Goal: Task Accomplishment & Management: Use online tool/utility

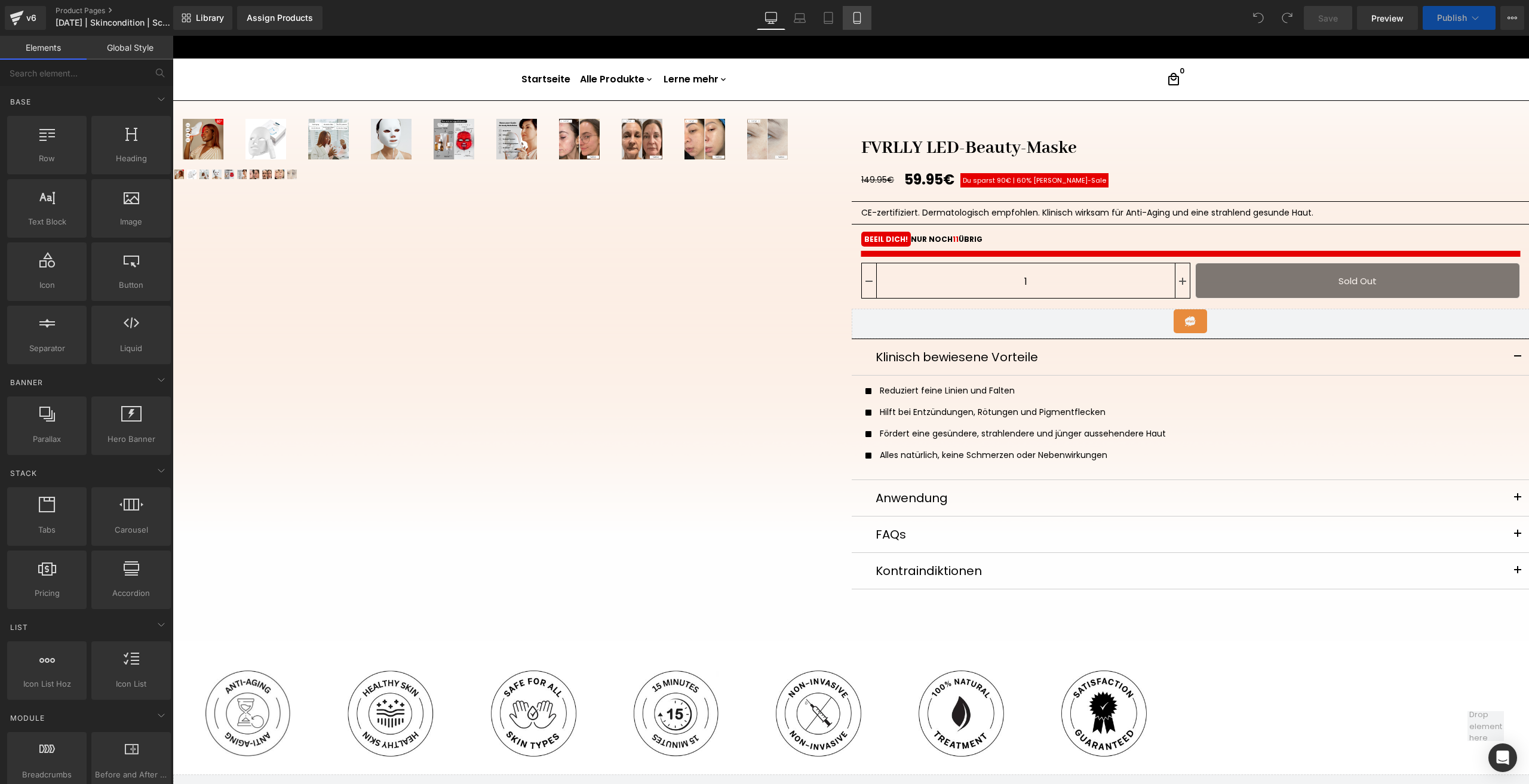
click at [860, 16] on icon at bounding box center [857, 18] width 7 height 11
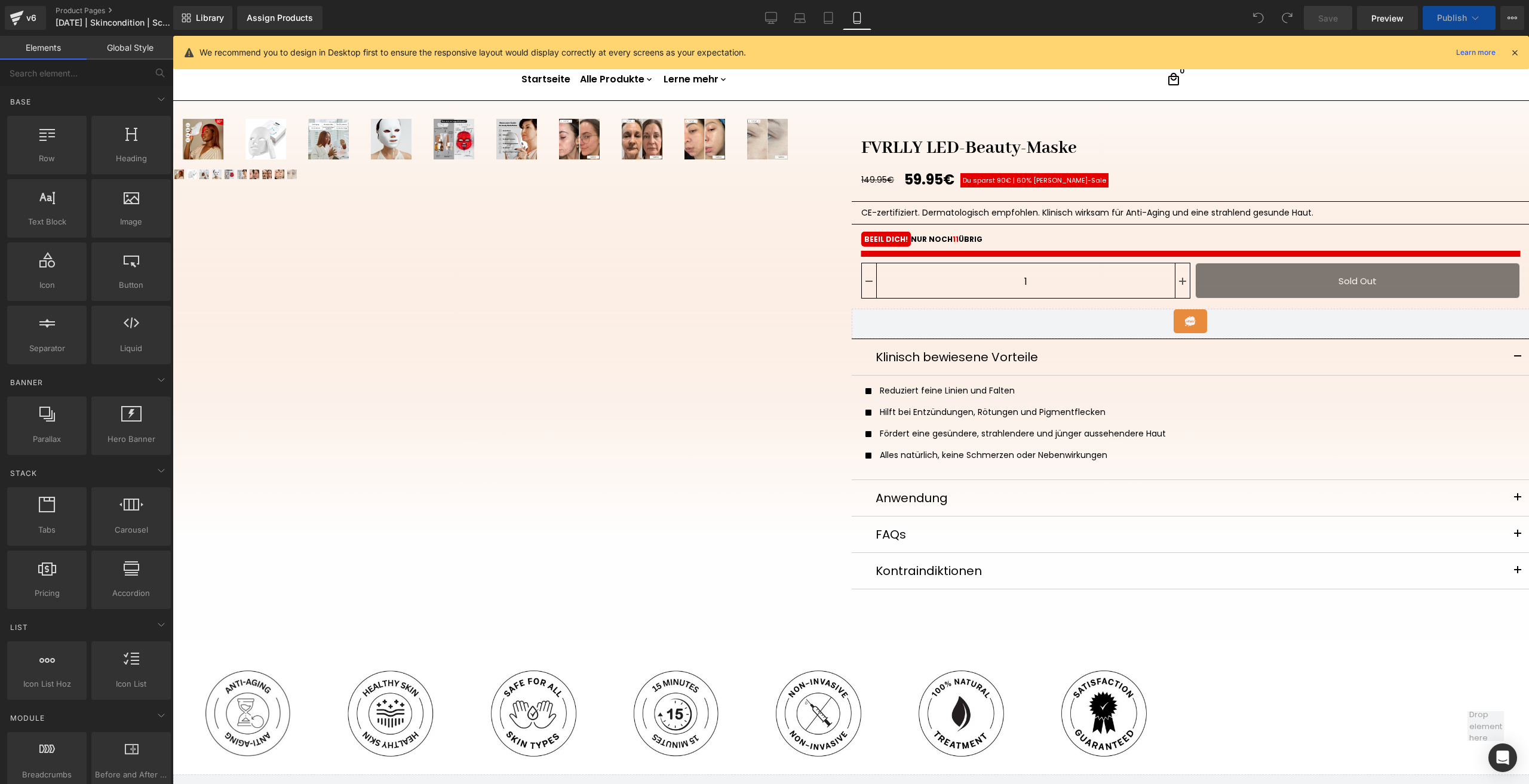
click at [860, 16] on icon at bounding box center [857, 18] width 7 height 11
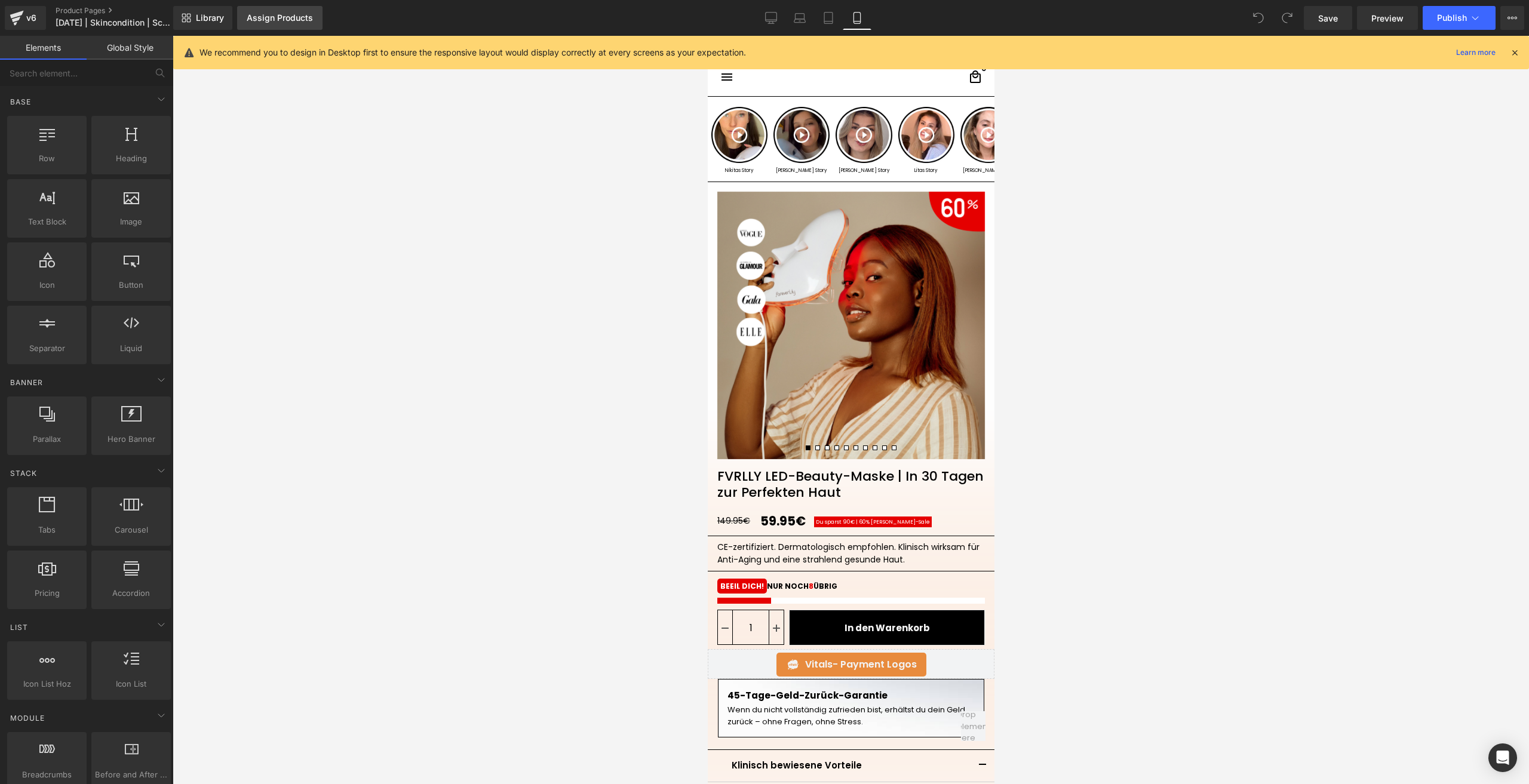
click at [288, 22] on div "Assign Products" at bounding box center [280, 18] width 66 height 9
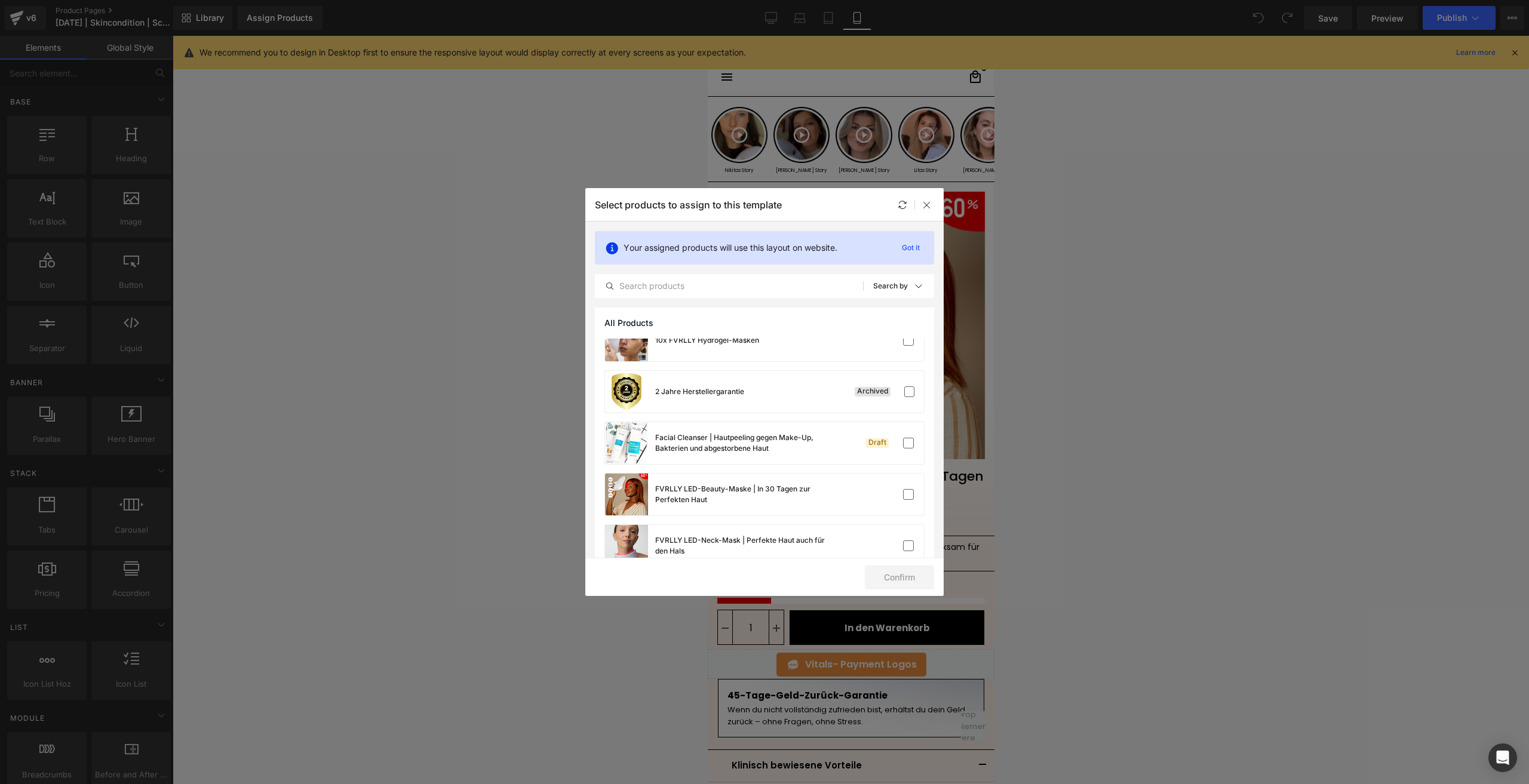
scroll to position [97, 0]
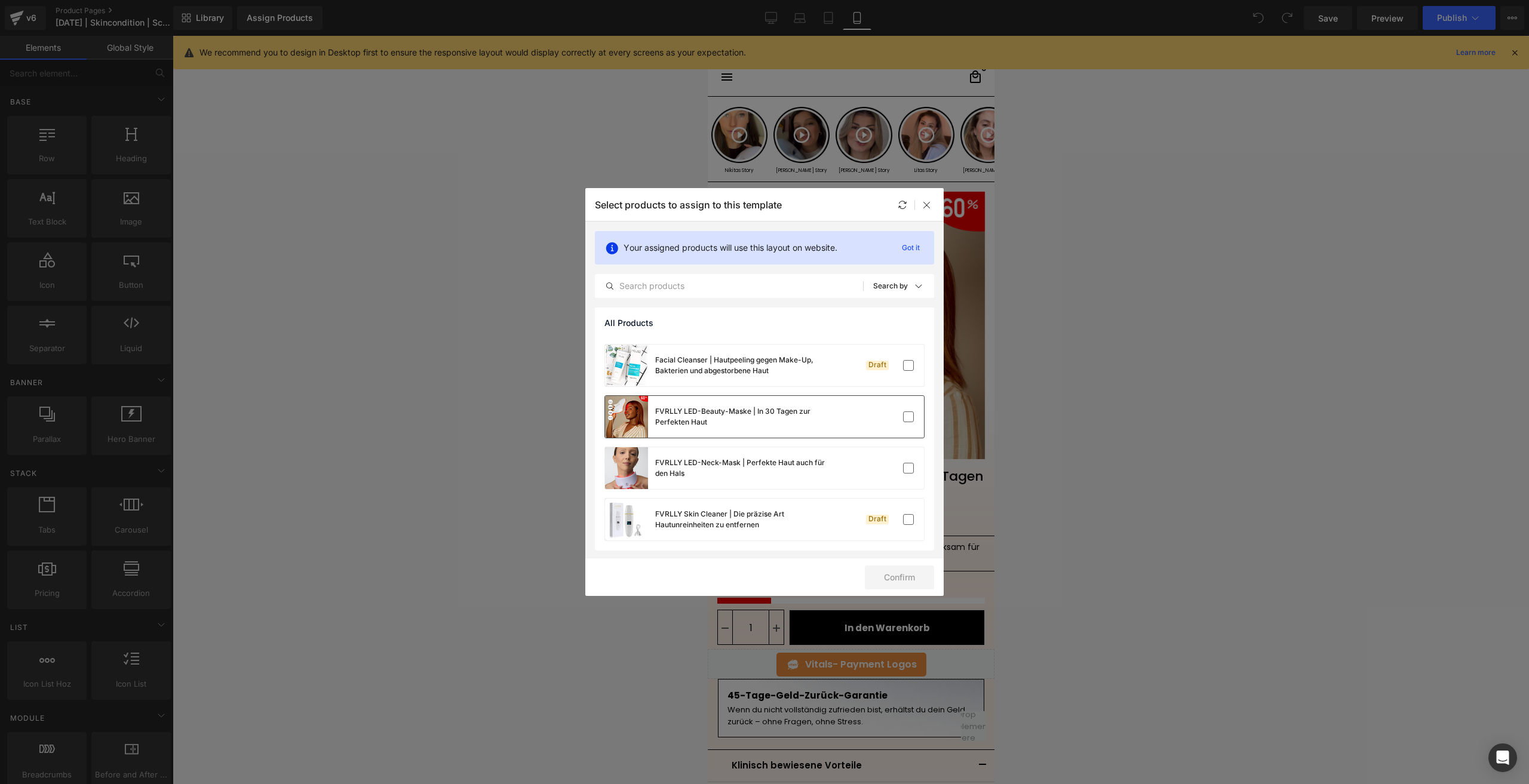
click at [800, 432] on div "FVRLLY LED-Beauty-Maske | In 30 Tagen zur Perfekten Haut" at bounding box center [720, 416] width 229 height 42
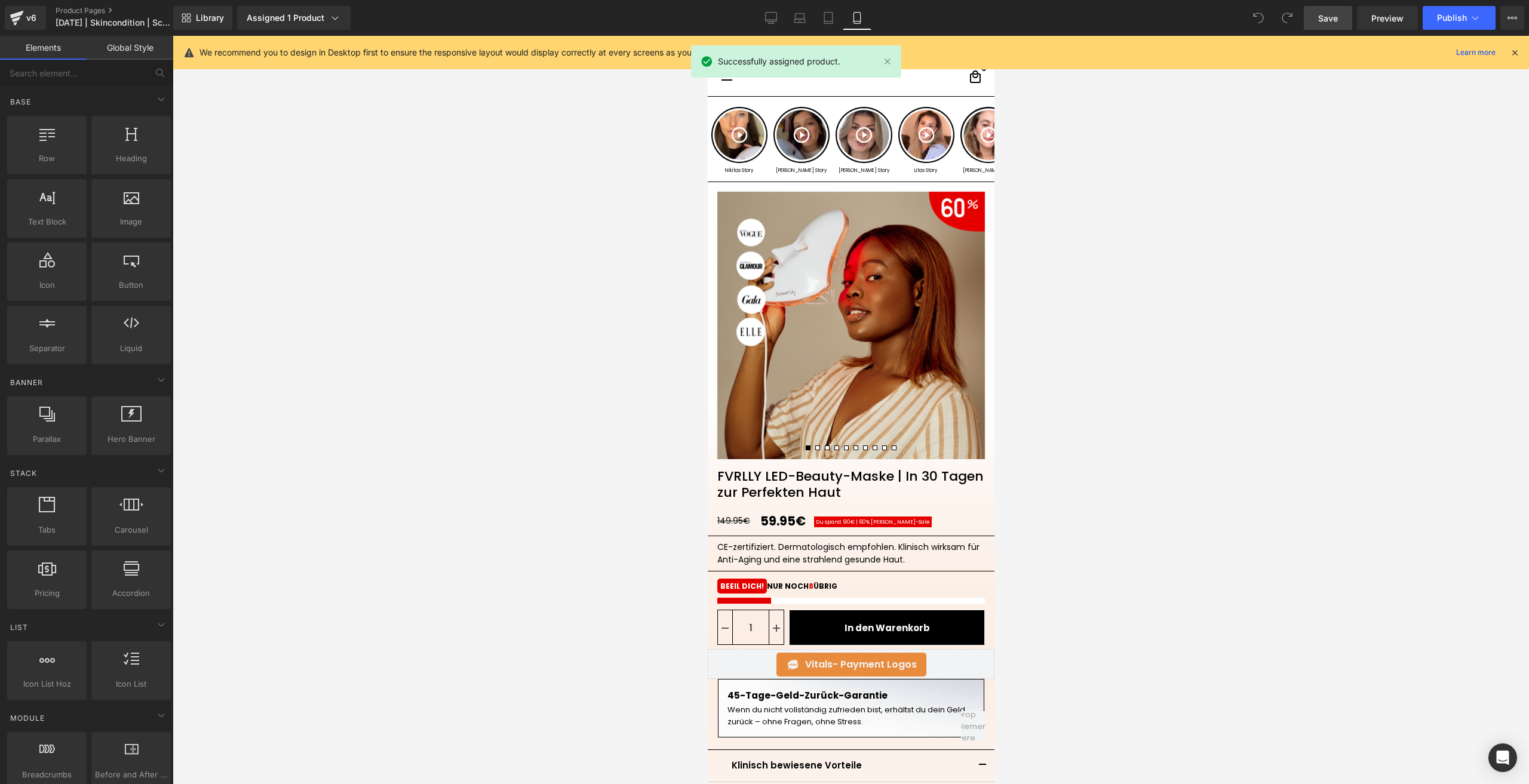
click at [1323, 28] on link "Save" at bounding box center [1328, 18] width 48 height 24
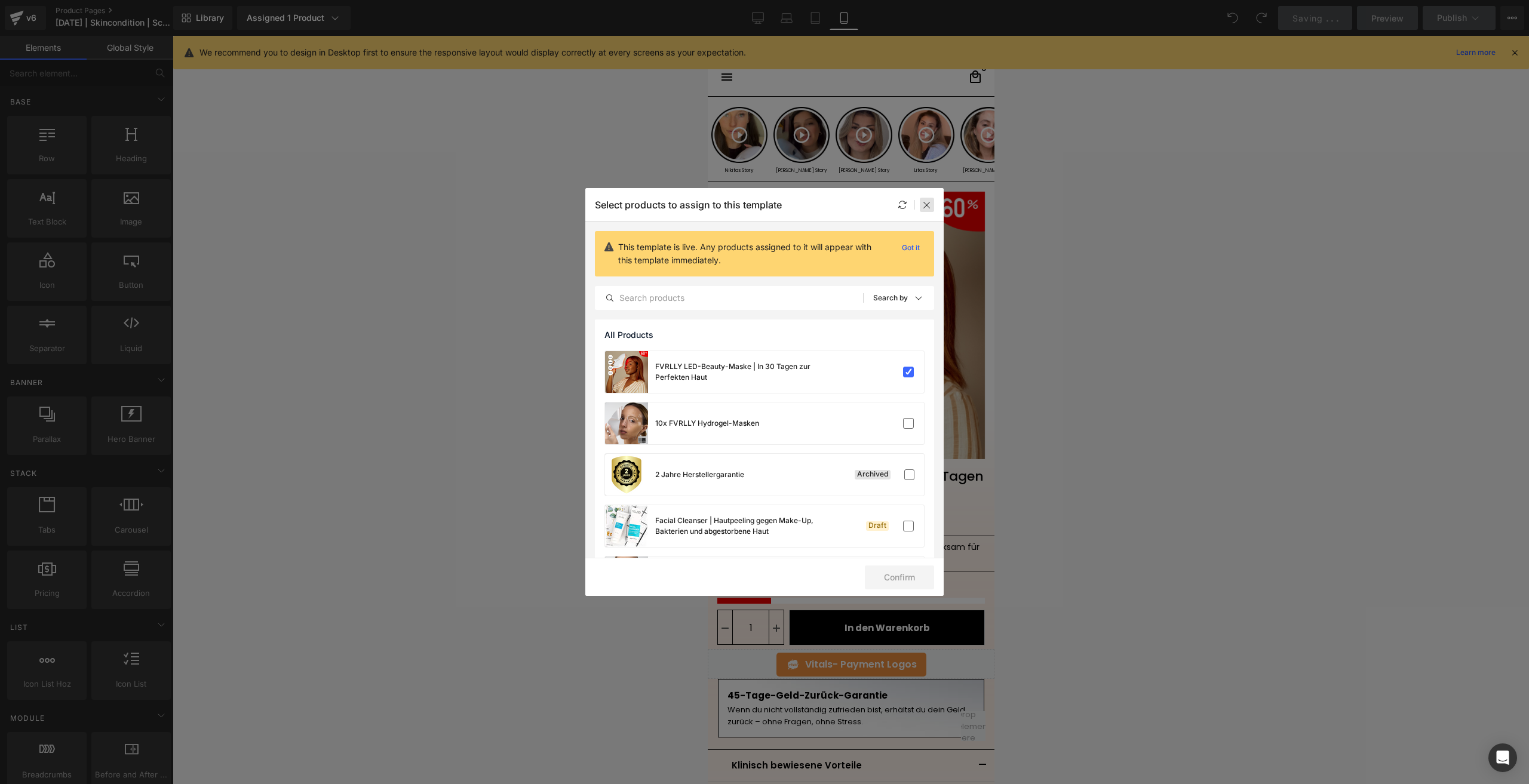
click at [929, 203] on icon at bounding box center [927, 205] width 9 height 9
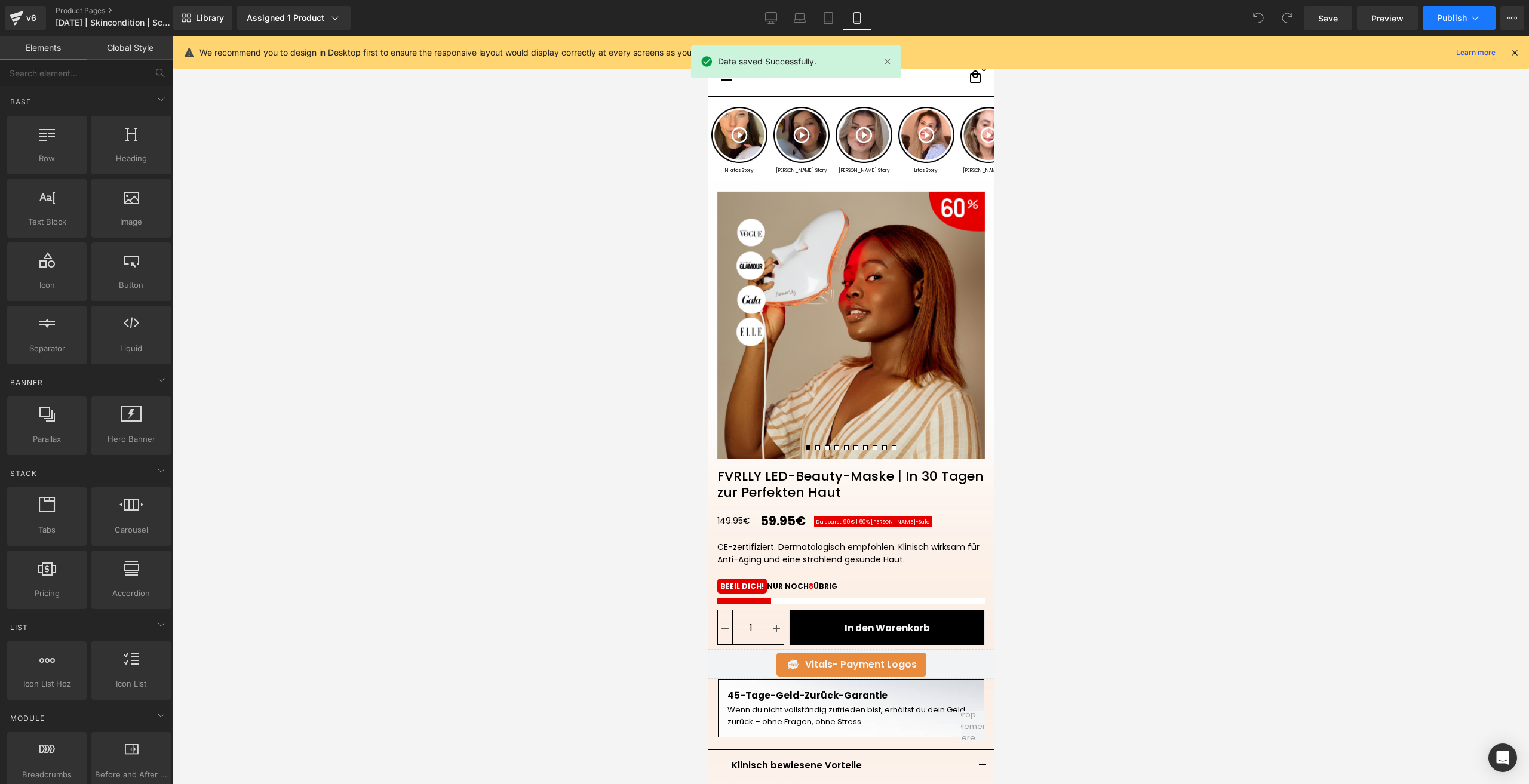
click at [1440, 16] on span "Publish" at bounding box center [1452, 18] width 30 height 9
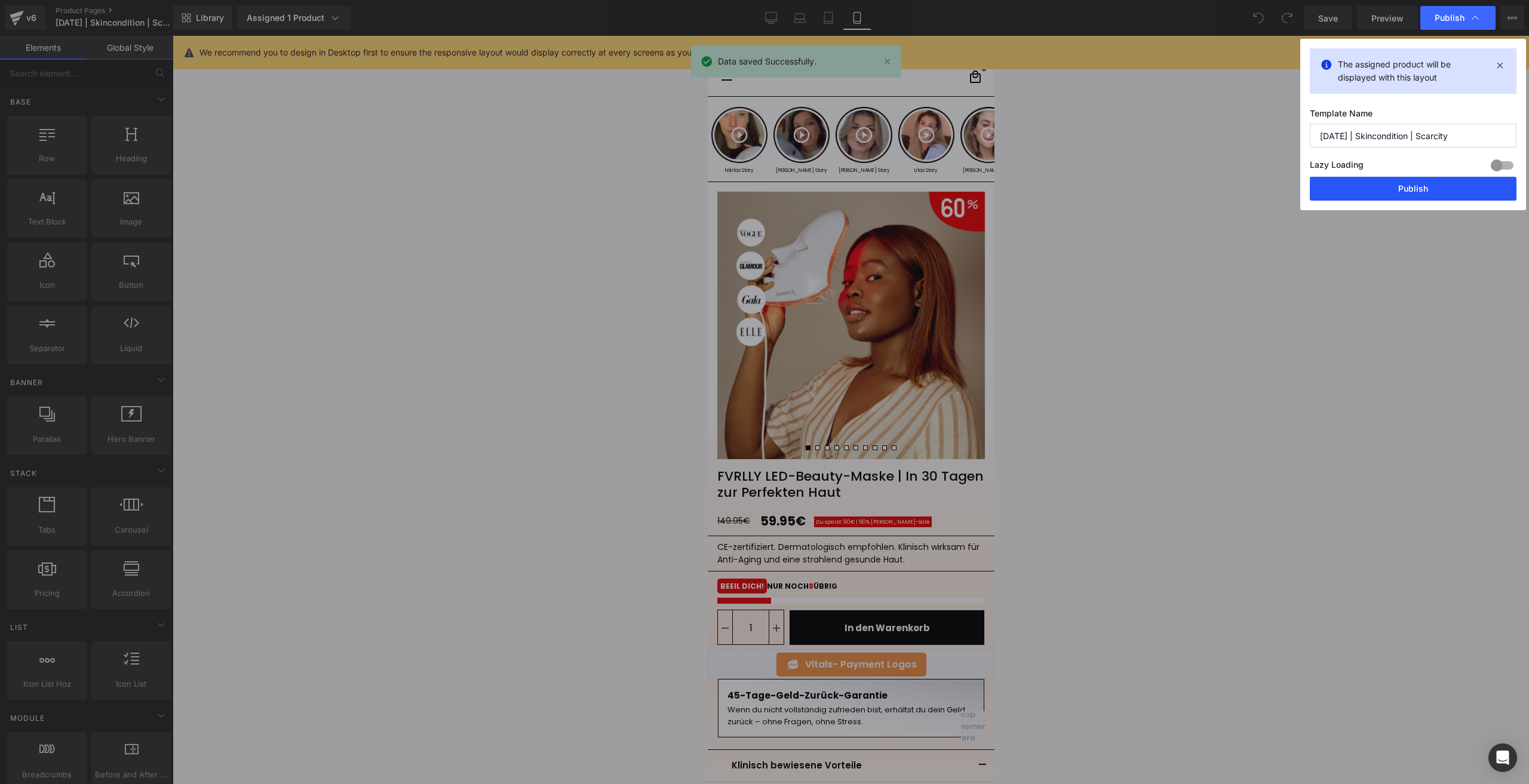
click at [1356, 181] on button "Publish" at bounding box center [1413, 188] width 207 height 24
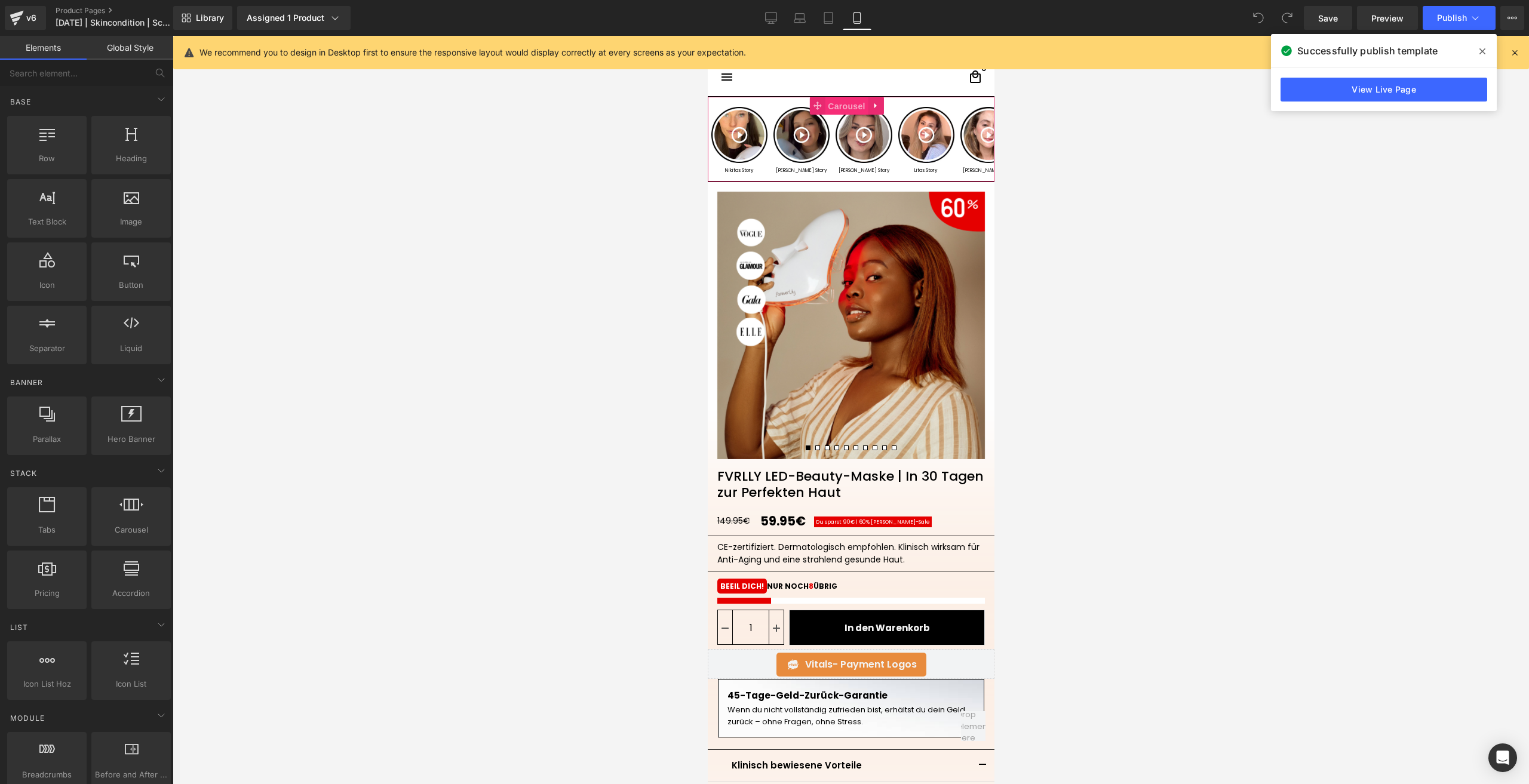
click at [840, 108] on span "Carousel" at bounding box center [845, 106] width 43 height 18
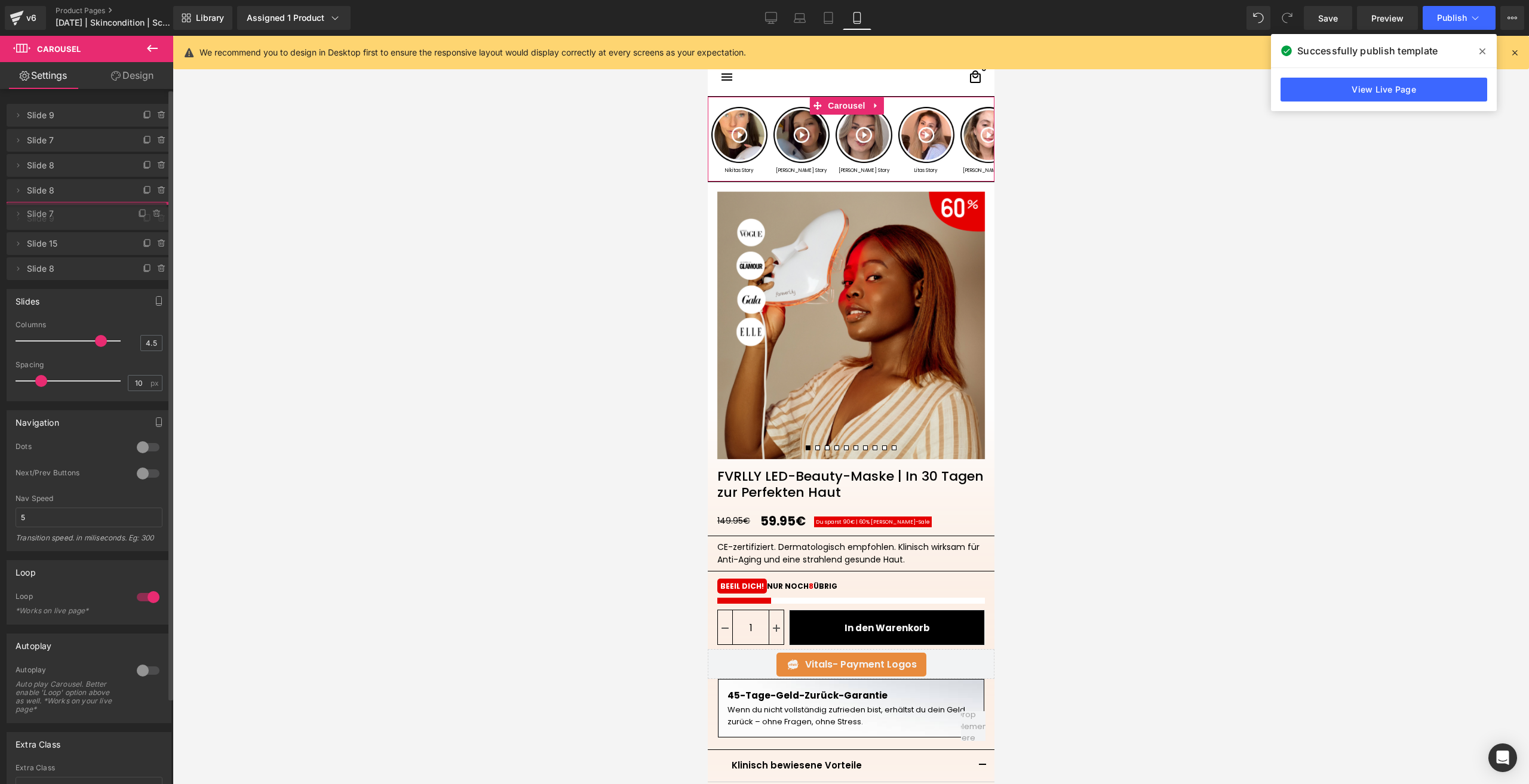
drag, startPoint x: 52, startPoint y: 242, endPoint x: 46, endPoint y: 215, distance: 27.7
drag, startPoint x: 46, startPoint y: 215, endPoint x: 50, endPoint y: 105, distance: 110.1
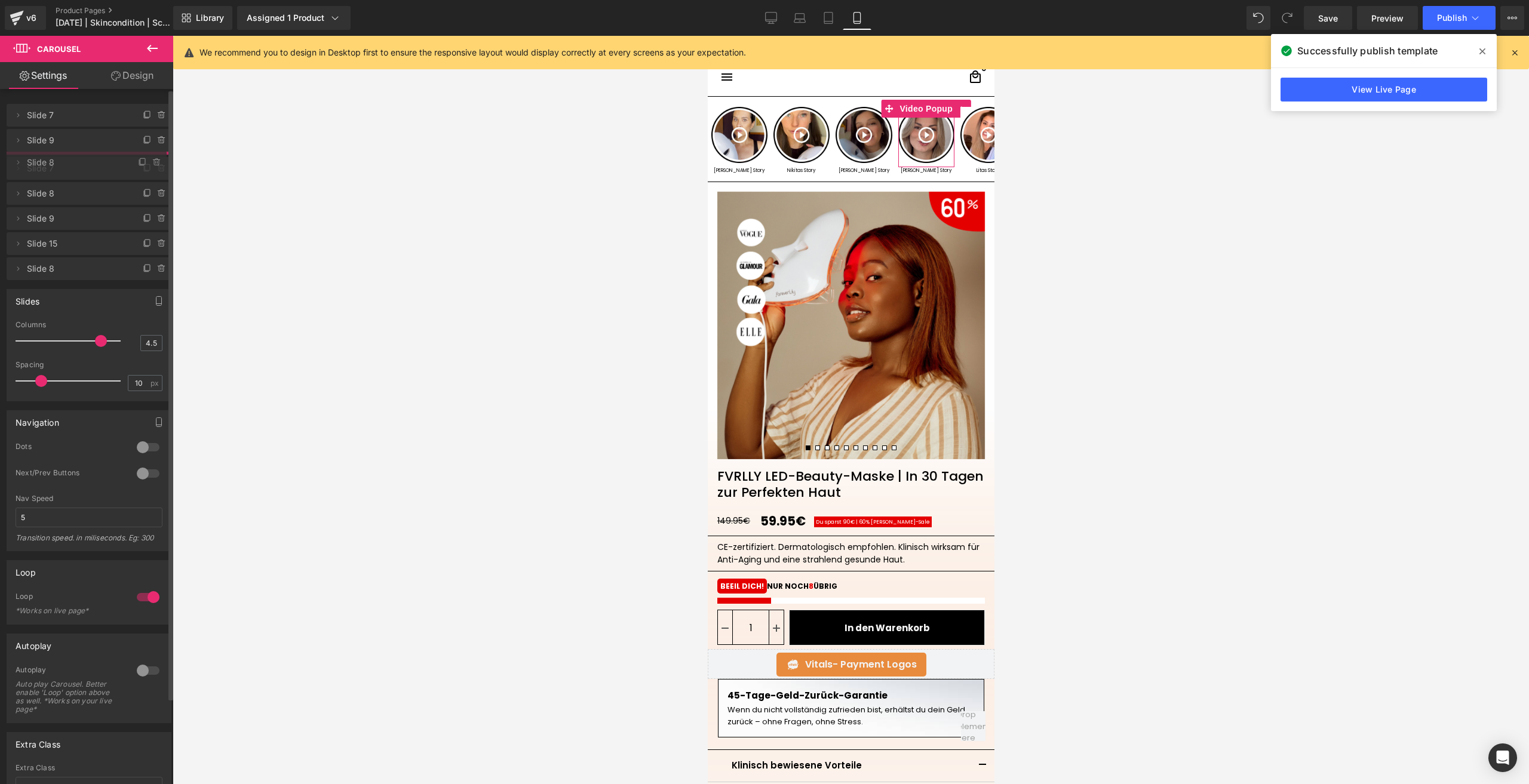
drag, startPoint x: 67, startPoint y: 189, endPoint x: 59, endPoint y: 161, distance: 29.1
drag, startPoint x: 52, startPoint y: 215, endPoint x: 50, endPoint y: 238, distance: 23.1
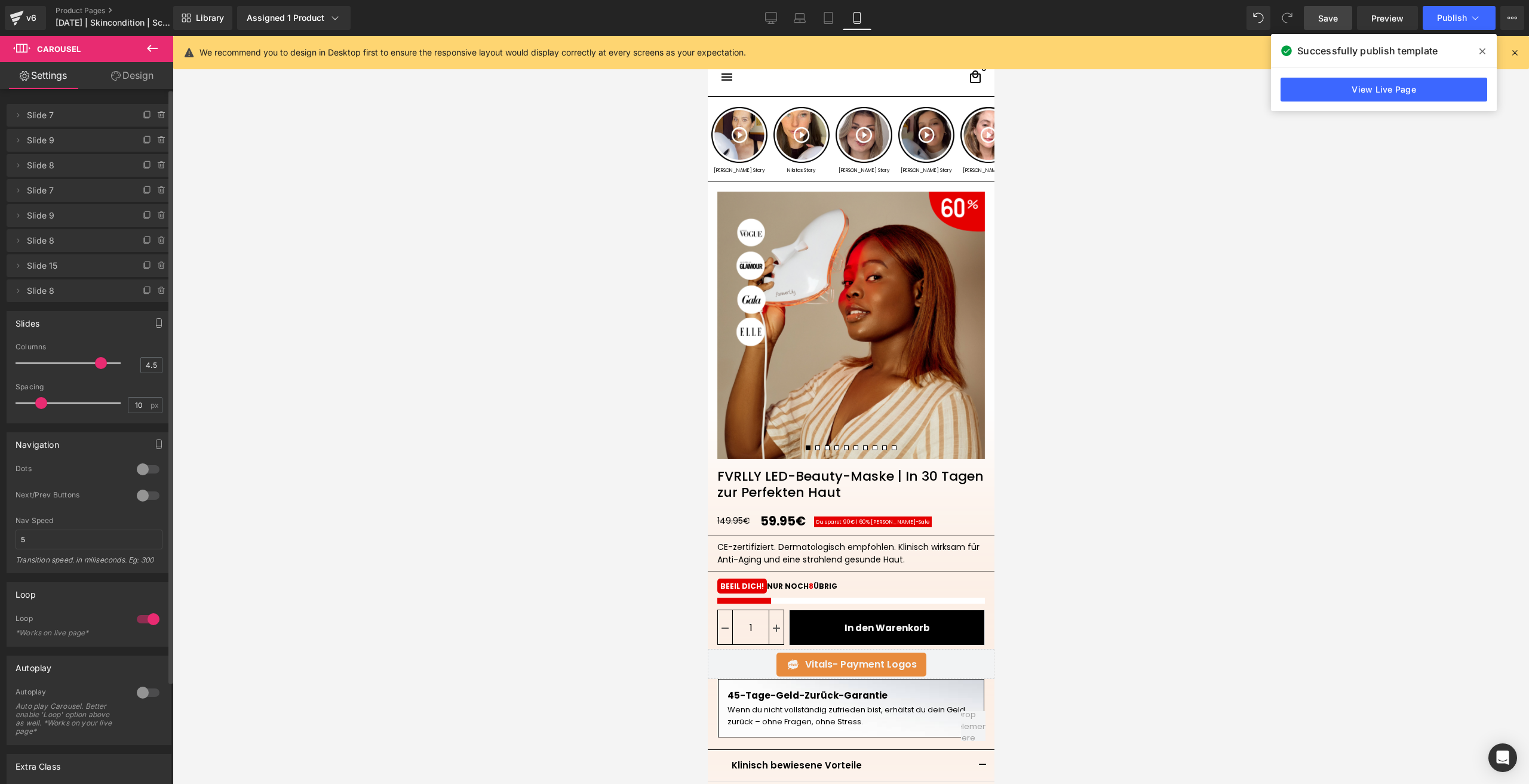
click at [1327, 23] on span "Save" at bounding box center [1328, 18] width 20 height 13
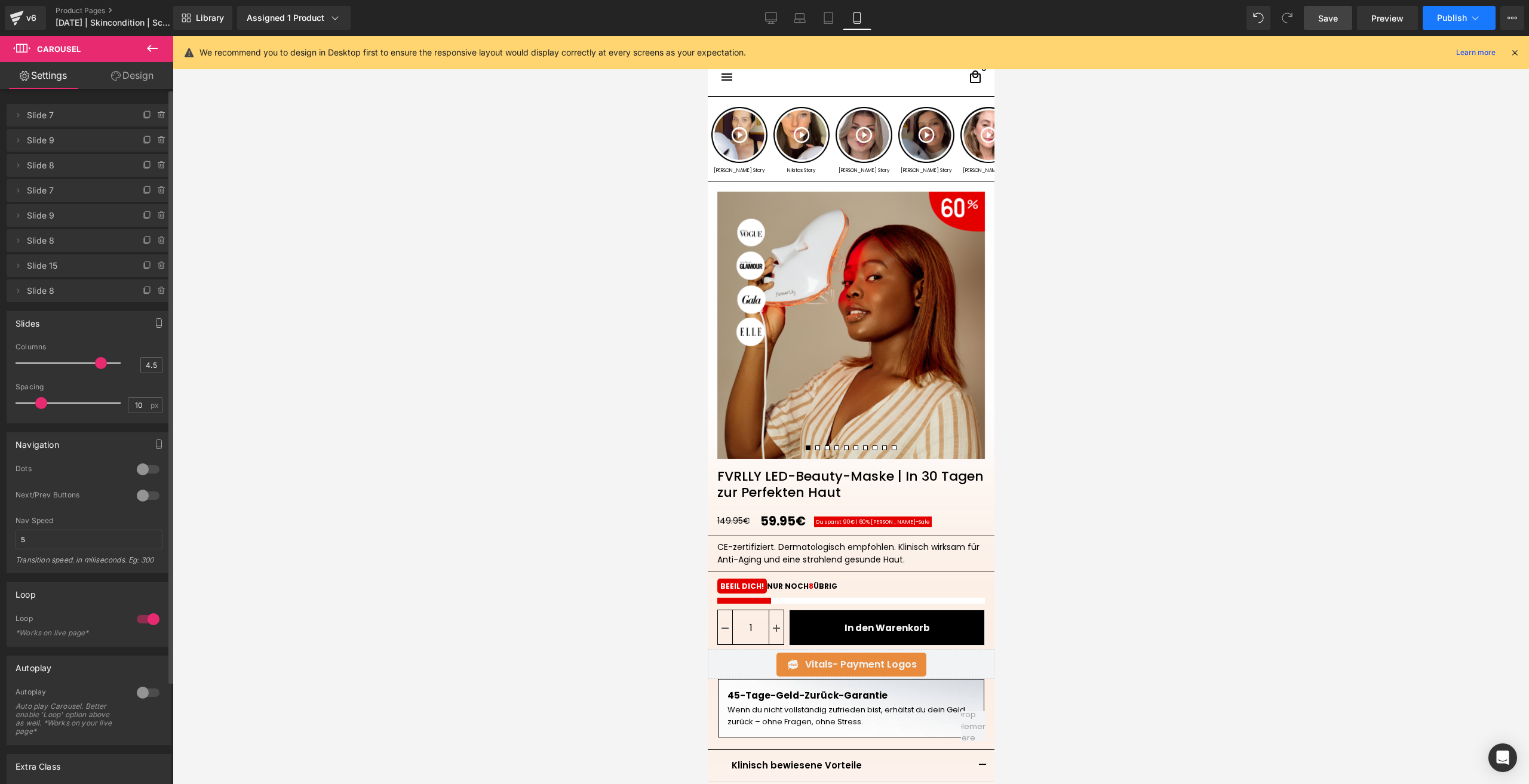
click at [1441, 26] on button "Publish" at bounding box center [1459, 18] width 73 height 24
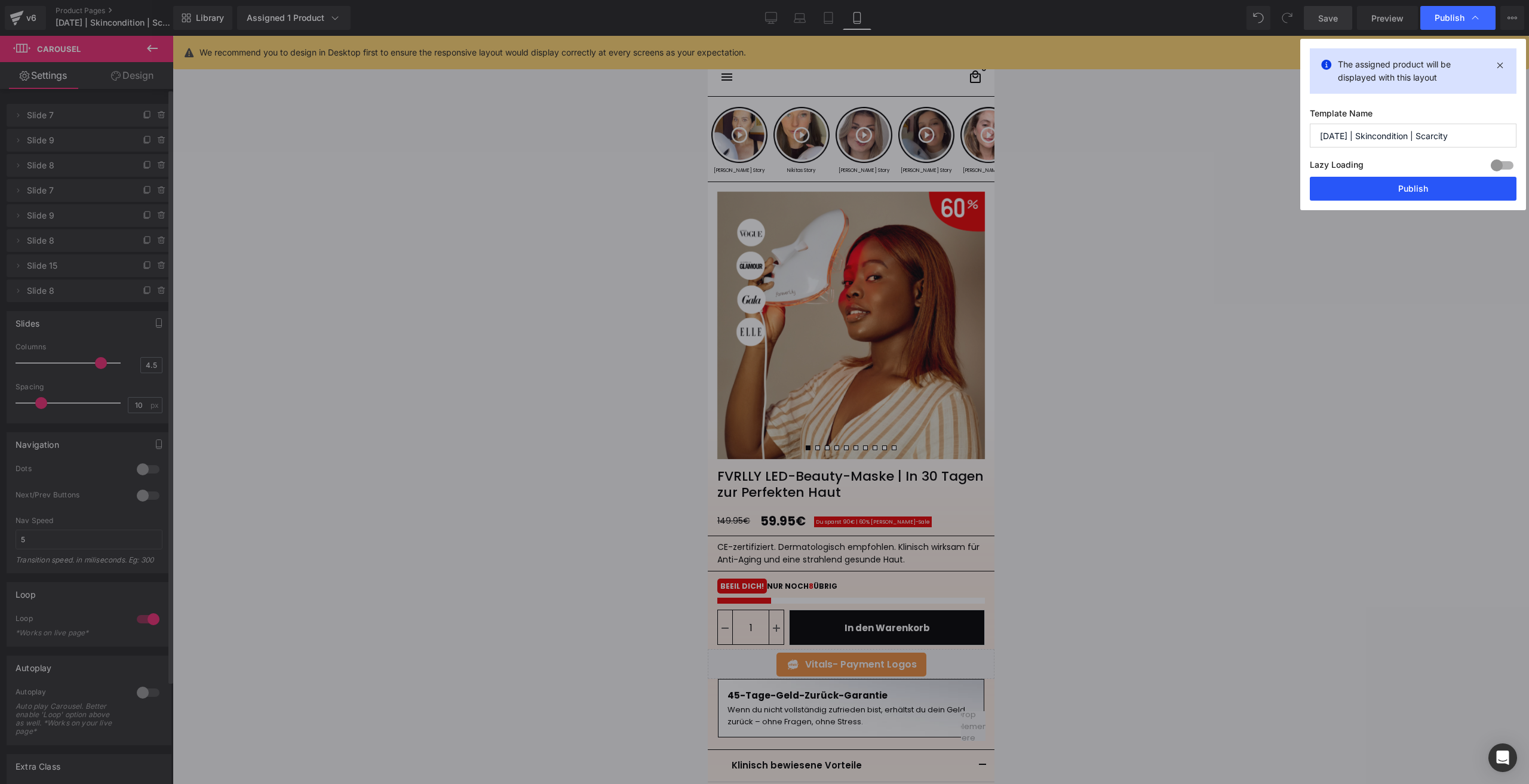
click at [1386, 184] on button "Publish" at bounding box center [1413, 188] width 207 height 24
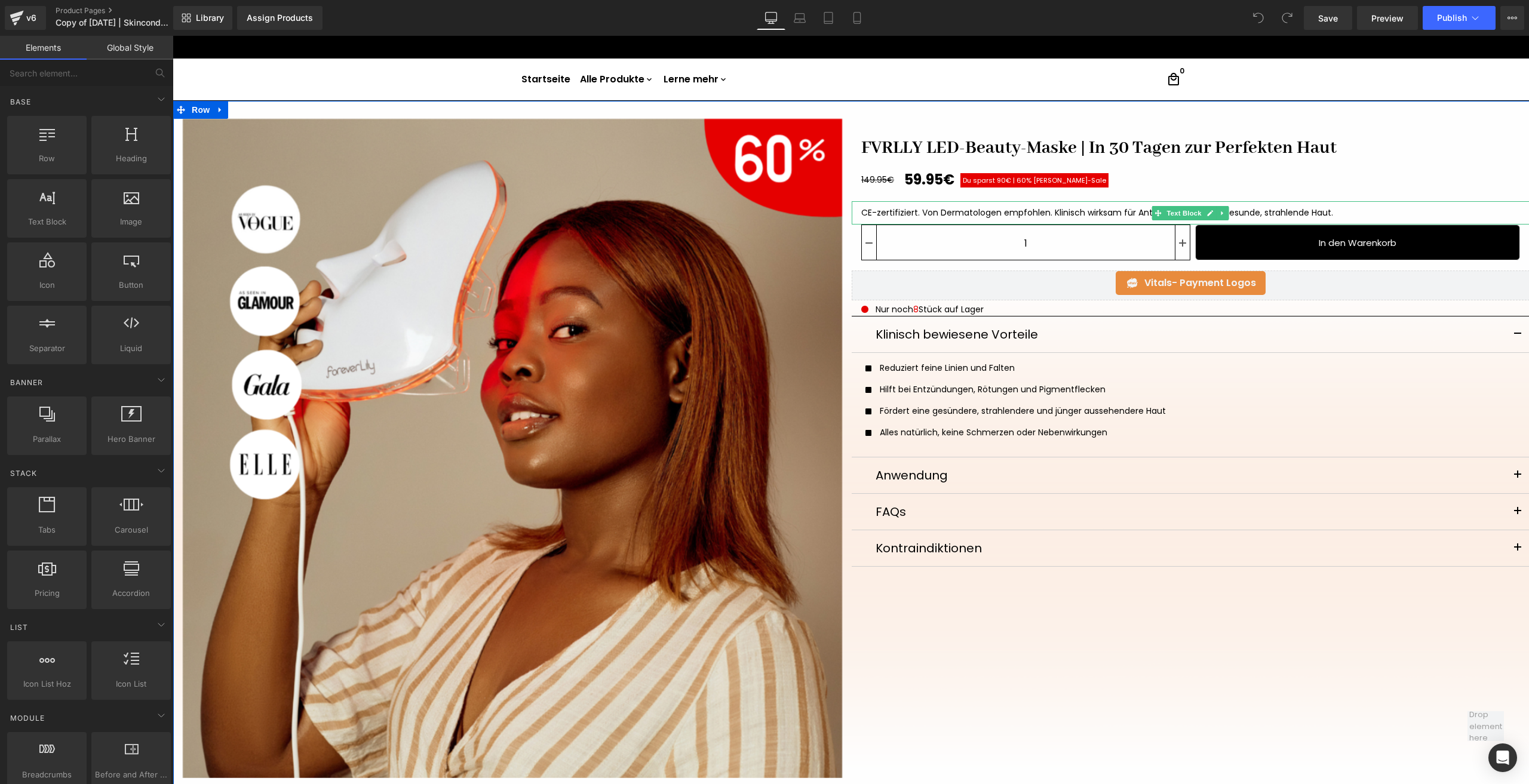
click at [991, 208] on div "CE-zertifiziert. Von Dermatologen empfohlen. Klinisch wirksam für Anti-Aging un…" at bounding box center [1190, 213] width 659 height 13
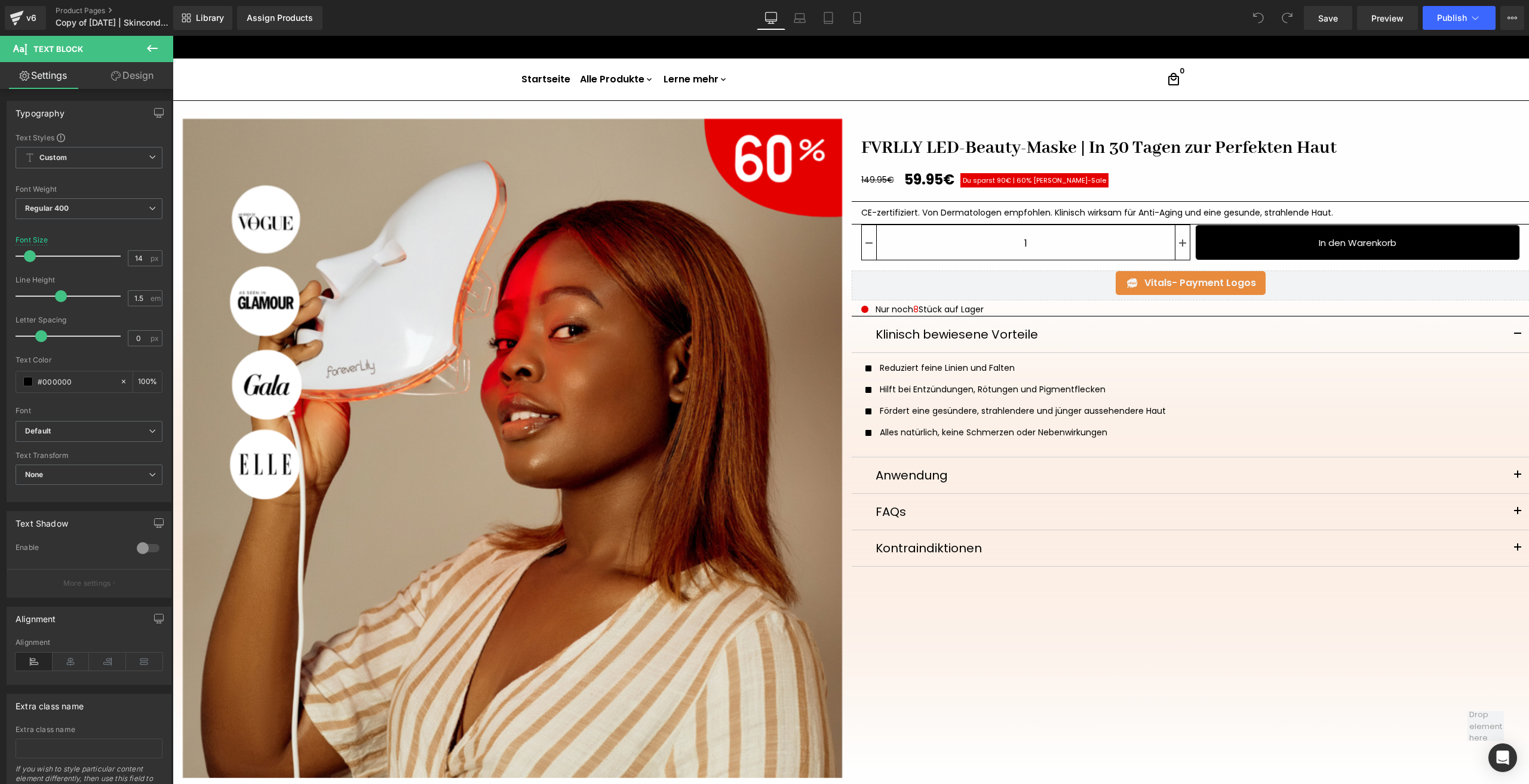
click at [158, 72] on link "Design" at bounding box center [132, 75] width 87 height 27
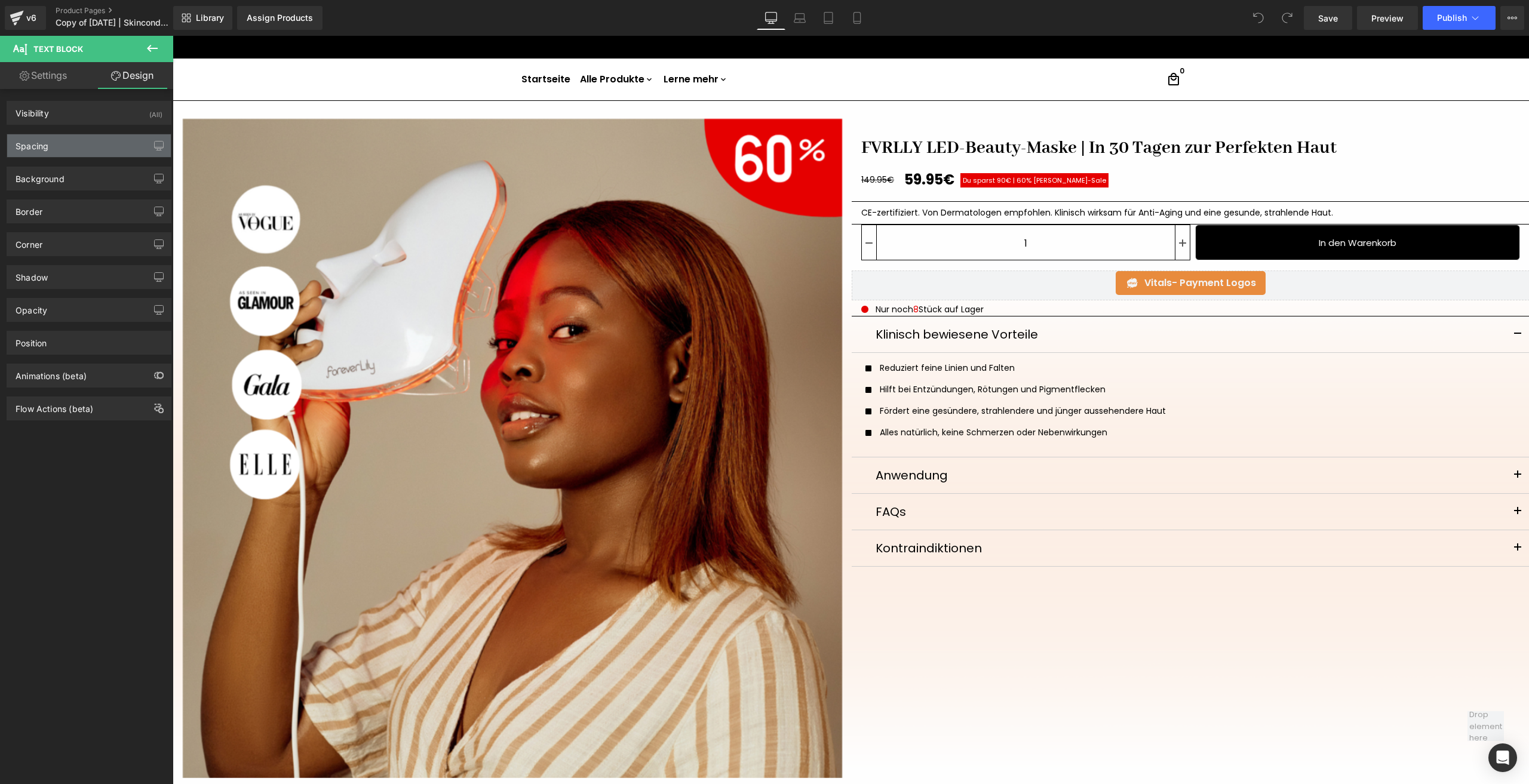
click at [97, 143] on div "Spacing" at bounding box center [89, 145] width 163 height 22
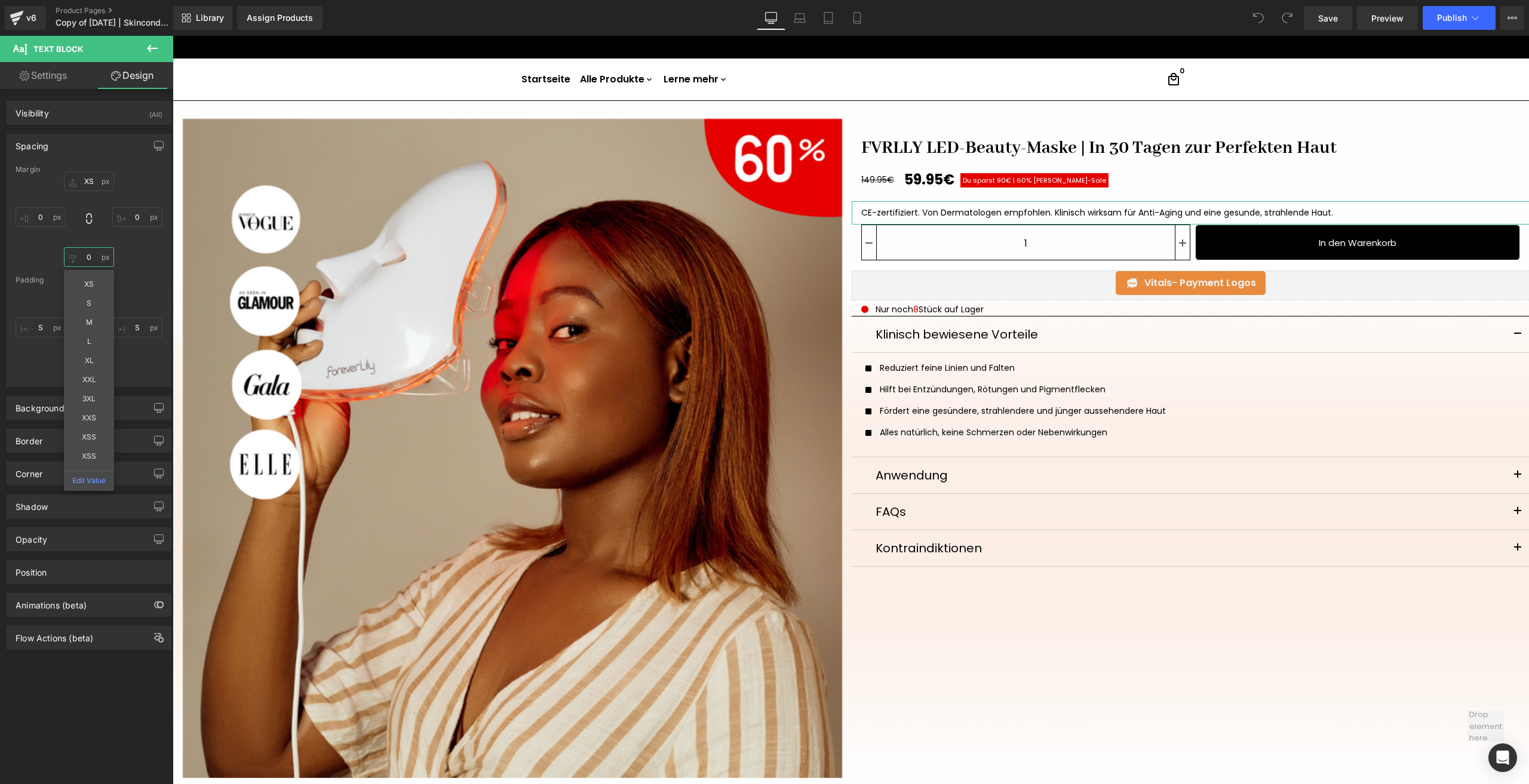
click at [84, 260] on input "0" at bounding box center [89, 257] width 50 height 20
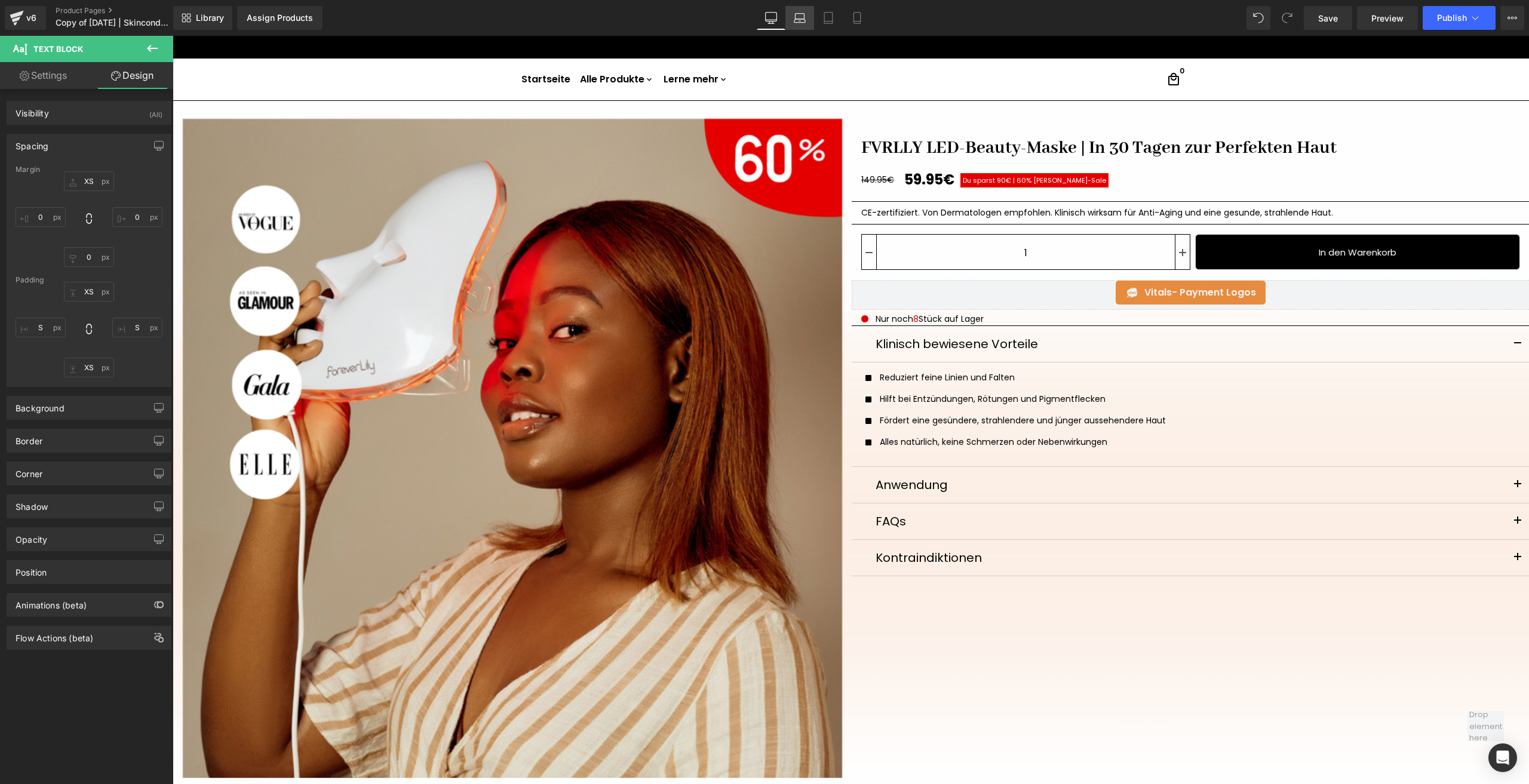
click at [799, 18] on icon at bounding box center [800, 18] width 12 height 12
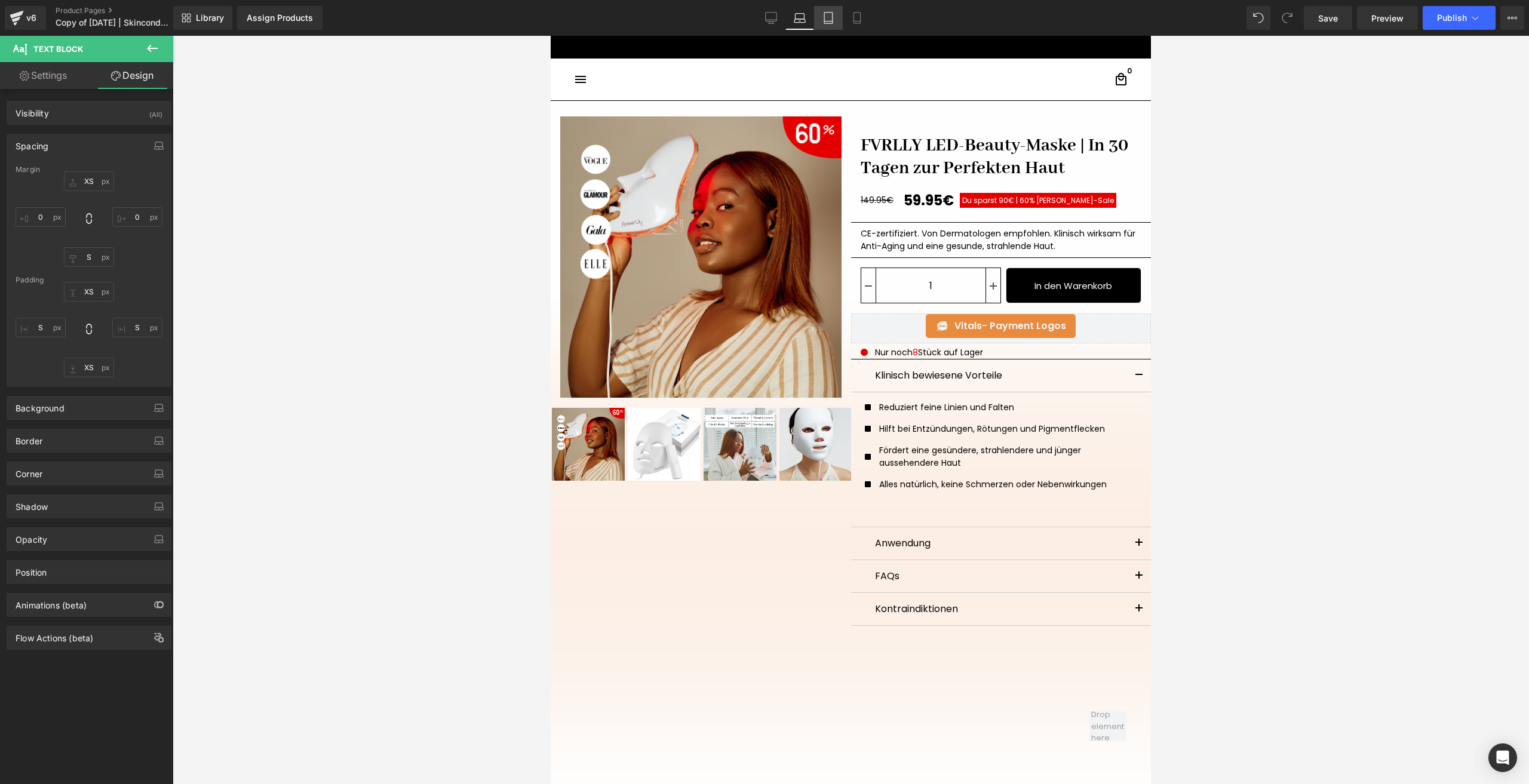
click at [820, 16] on link "Tablet" at bounding box center [828, 18] width 28 height 24
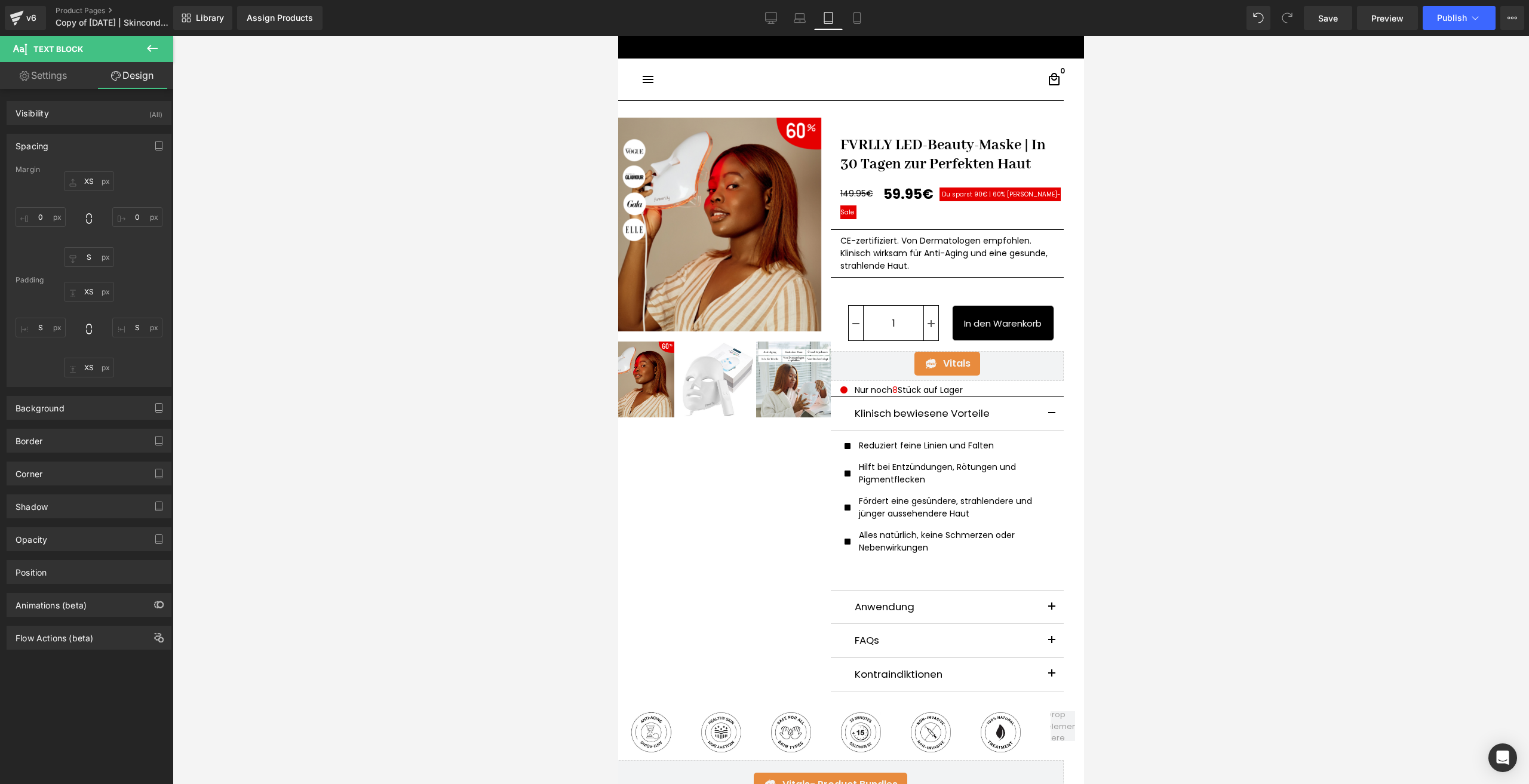
click at [839, 16] on link "Tablet" at bounding box center [828, 18] width 28 height 24
click at [852, 16] on icon at bounding box center [857, 18] width 12 height 12
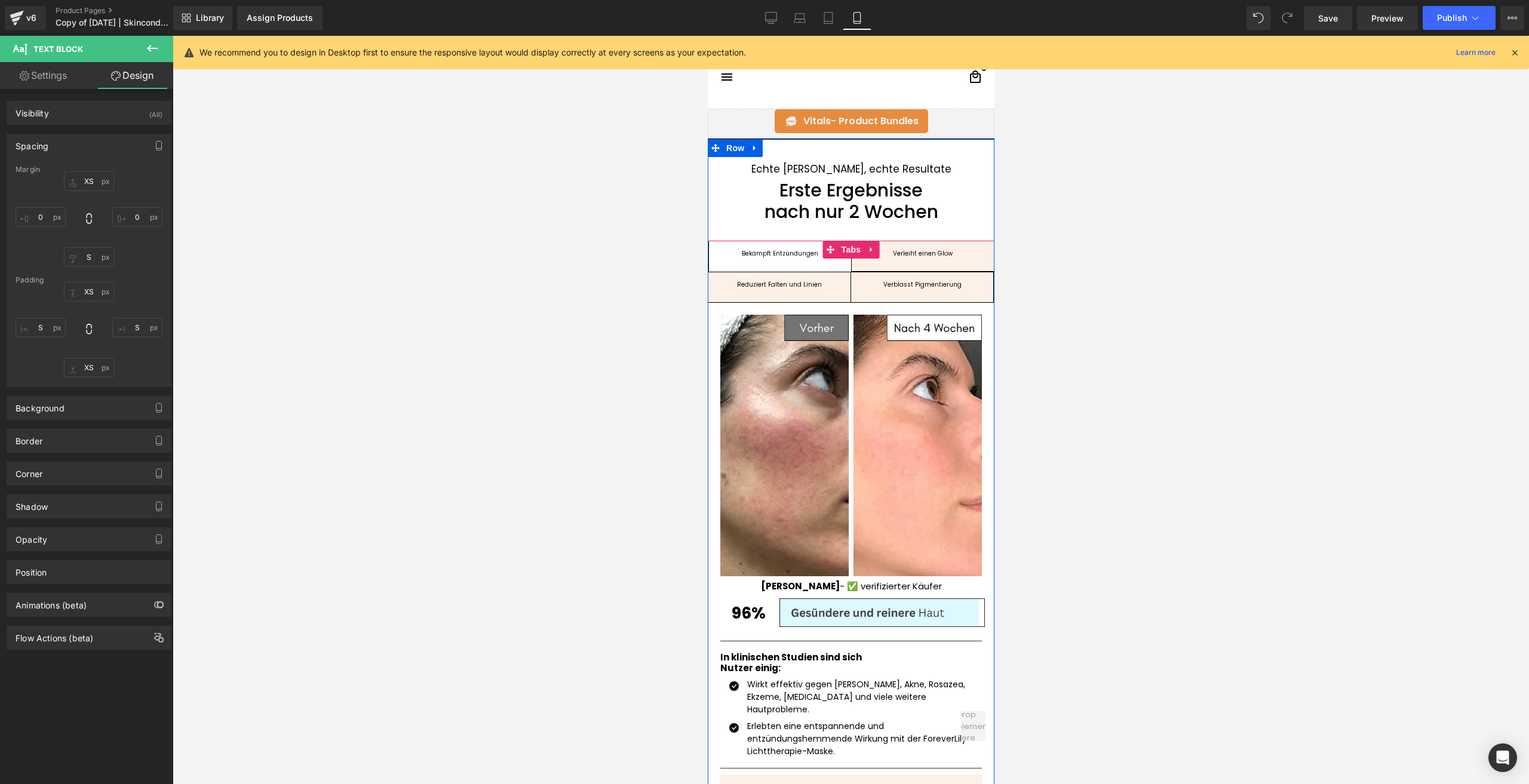
scroll to position [1041, 0]
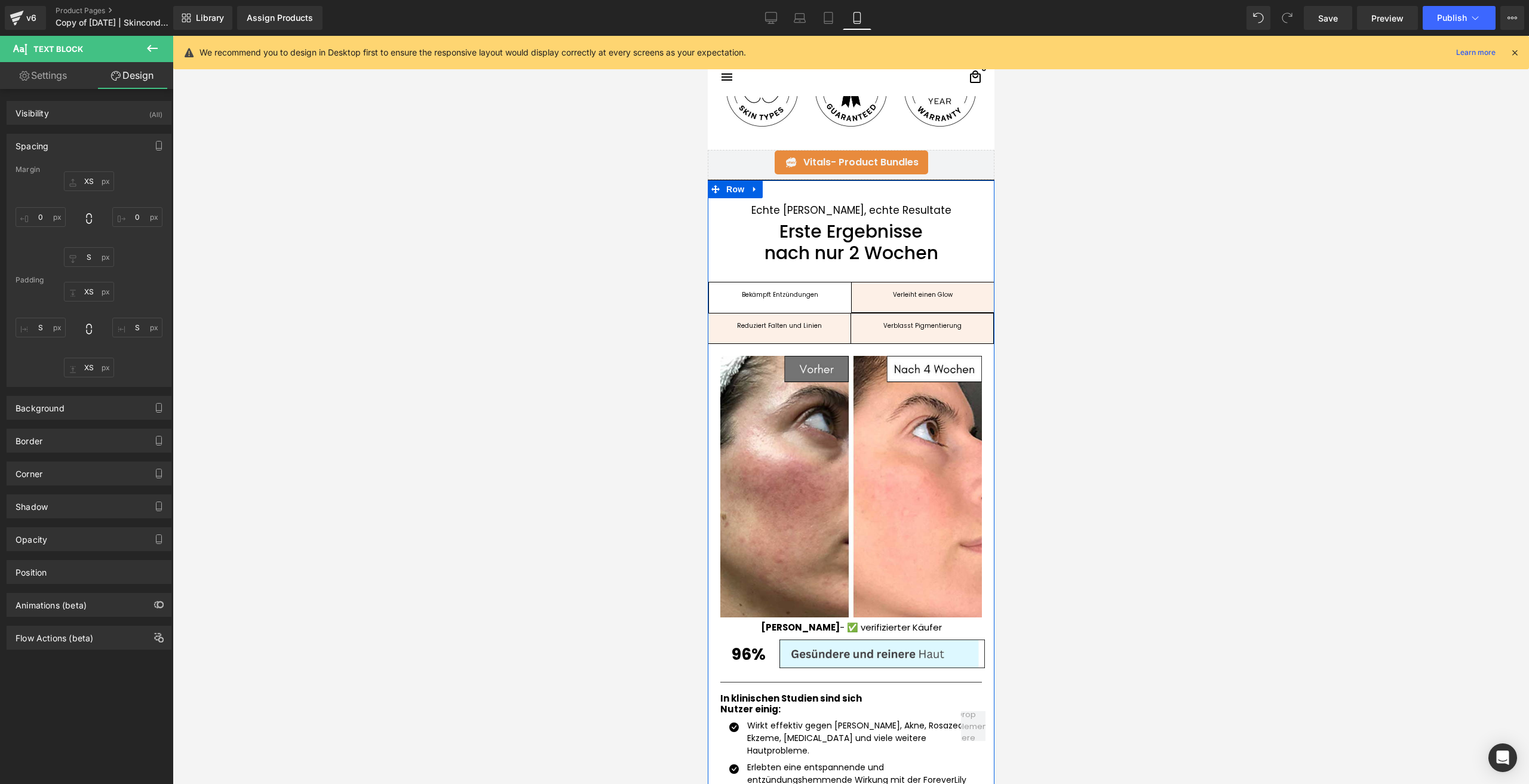
click at [792, 253] on h1 "nach nur 2 Wochen" at bounding box center [850, 253] width 287 height 22
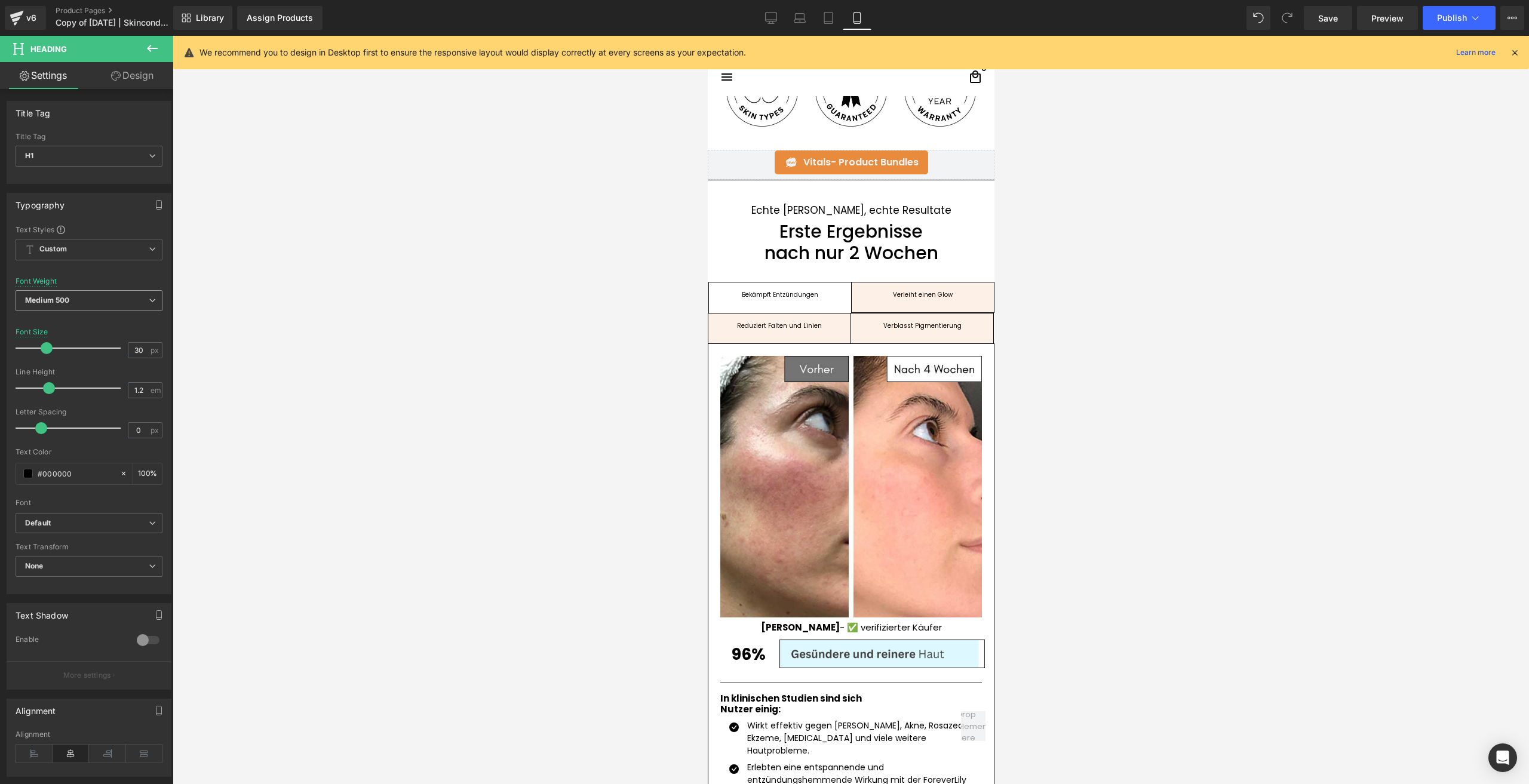
click at [106, 309] on span "Medium 500" at bounding box center [89, 301] width 147 height 21
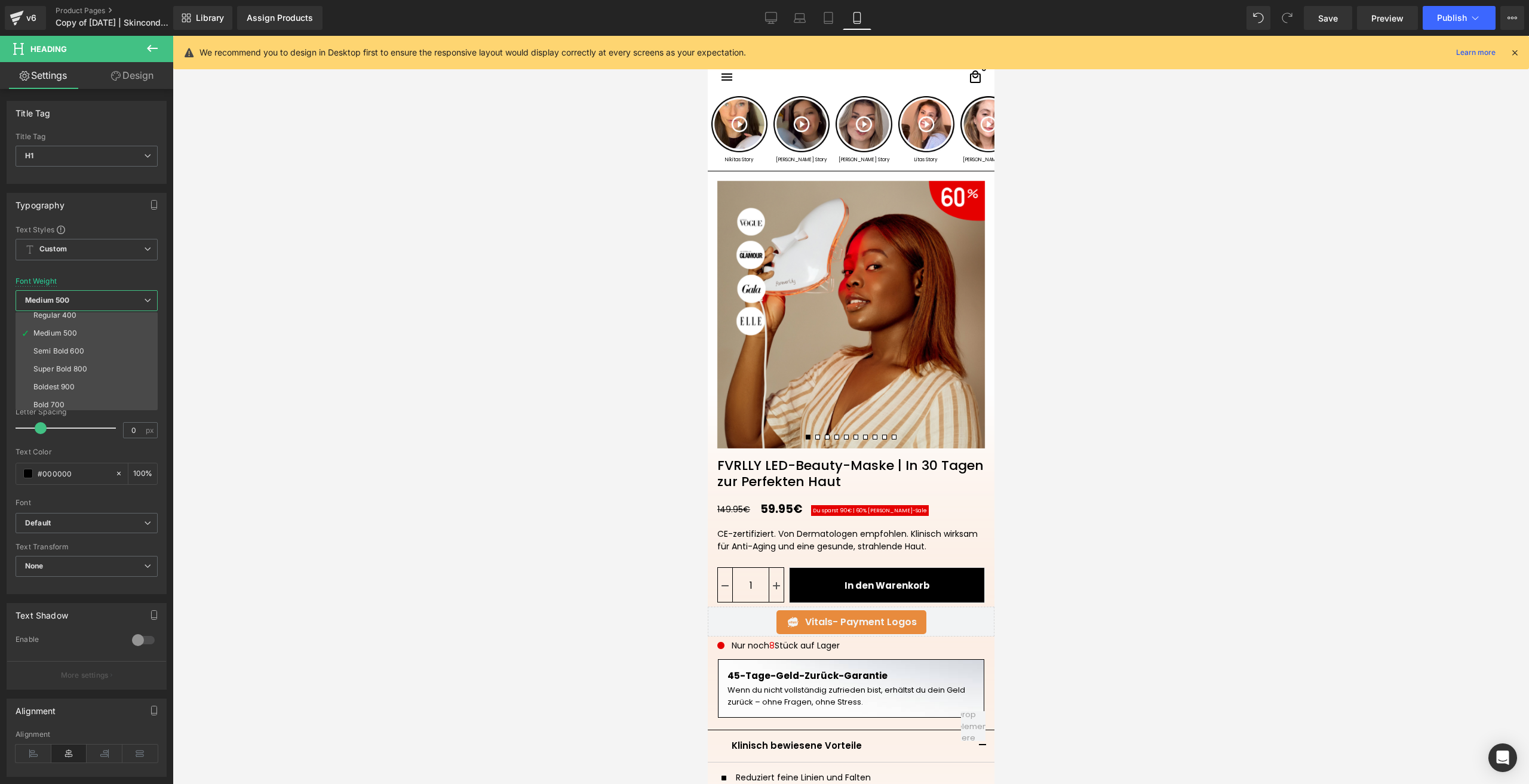
scroll to position [0, 0]
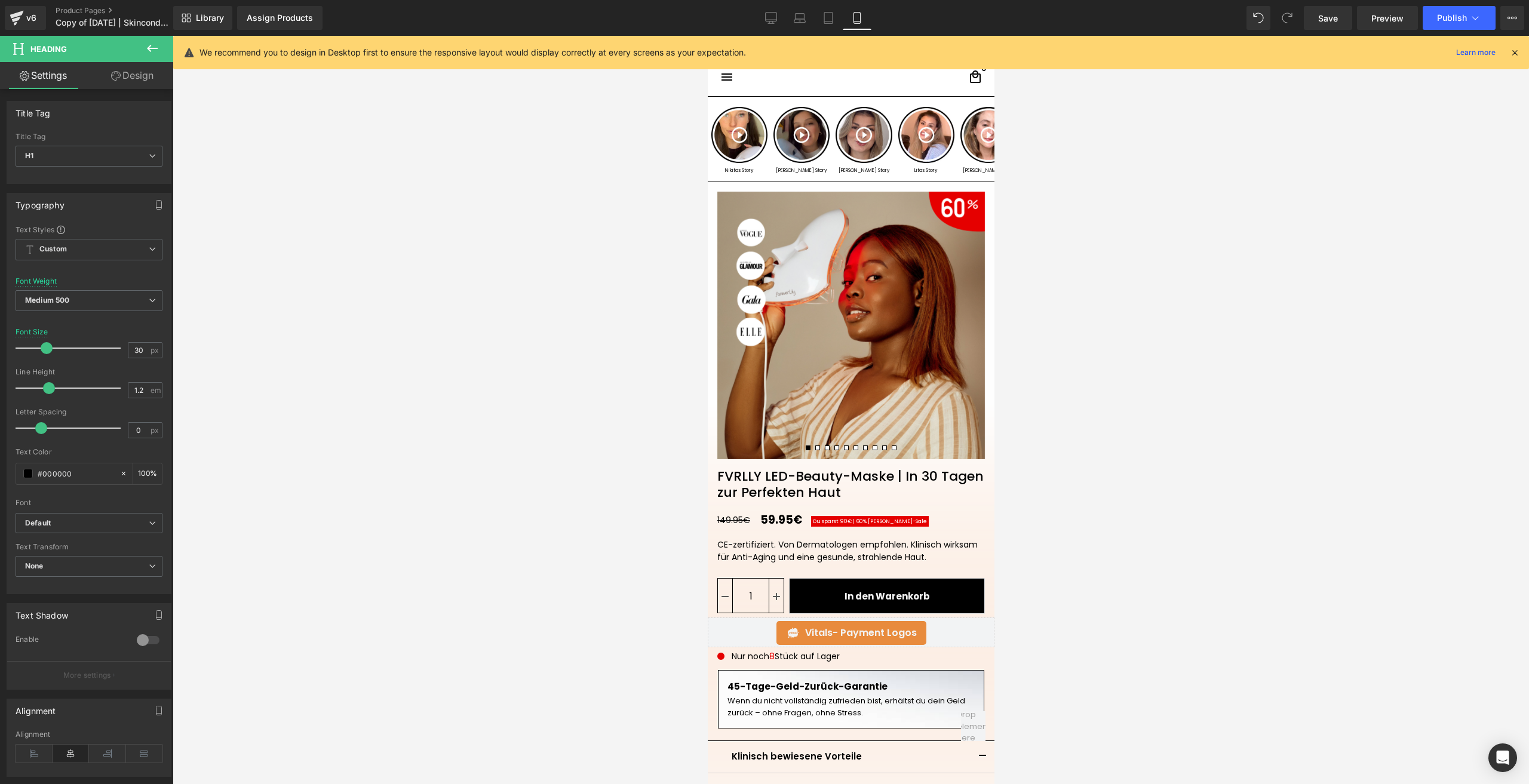
click at [778, 520] on span "(P) Price" at bounding box center [777, 520] width 42 height 18
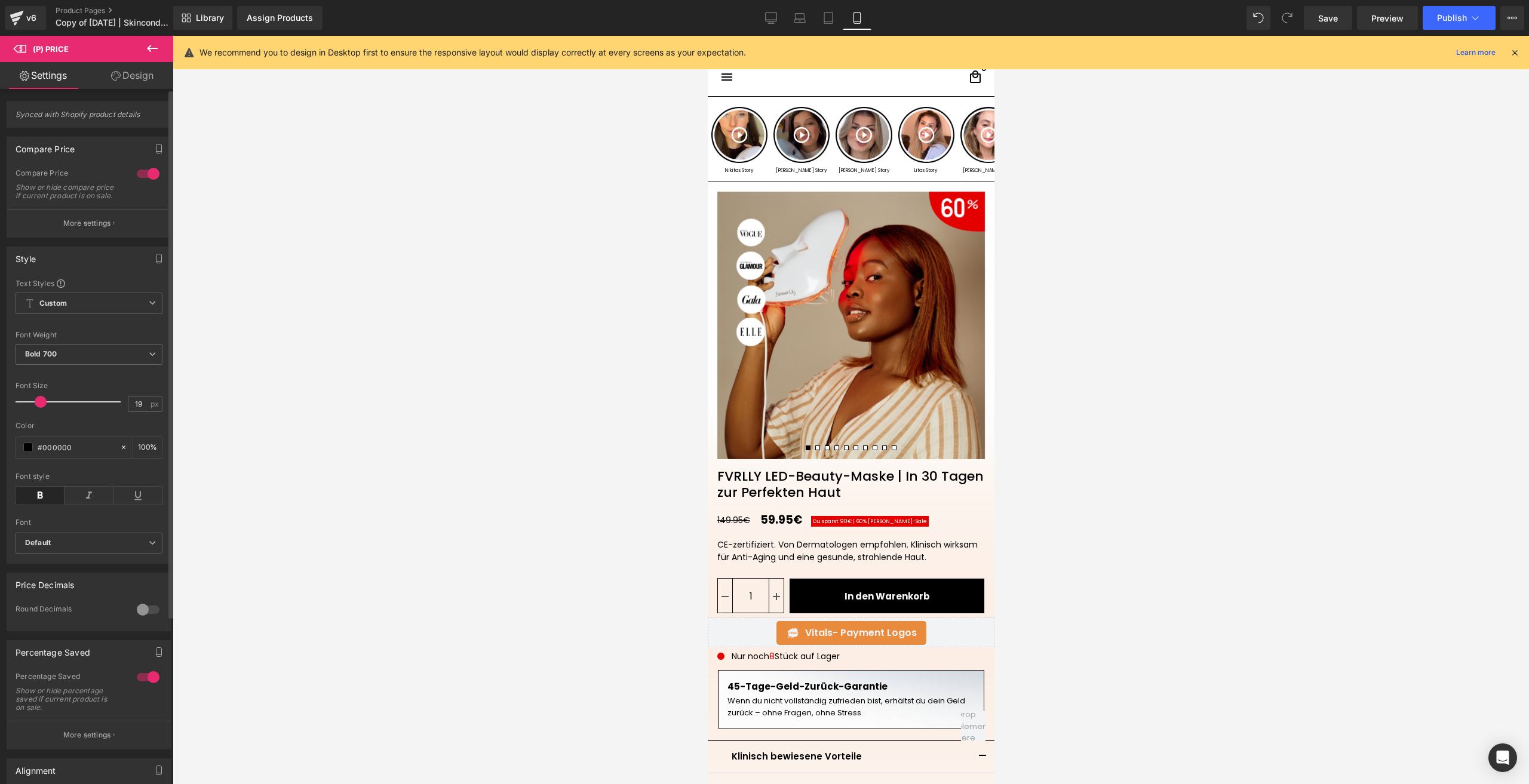
click at [137, 687] on div at bounding box center [147, 677] width 28 height 19
click at [306, 9] on link "Assign Products" at bounding box center [280, 18] width 85 height 24
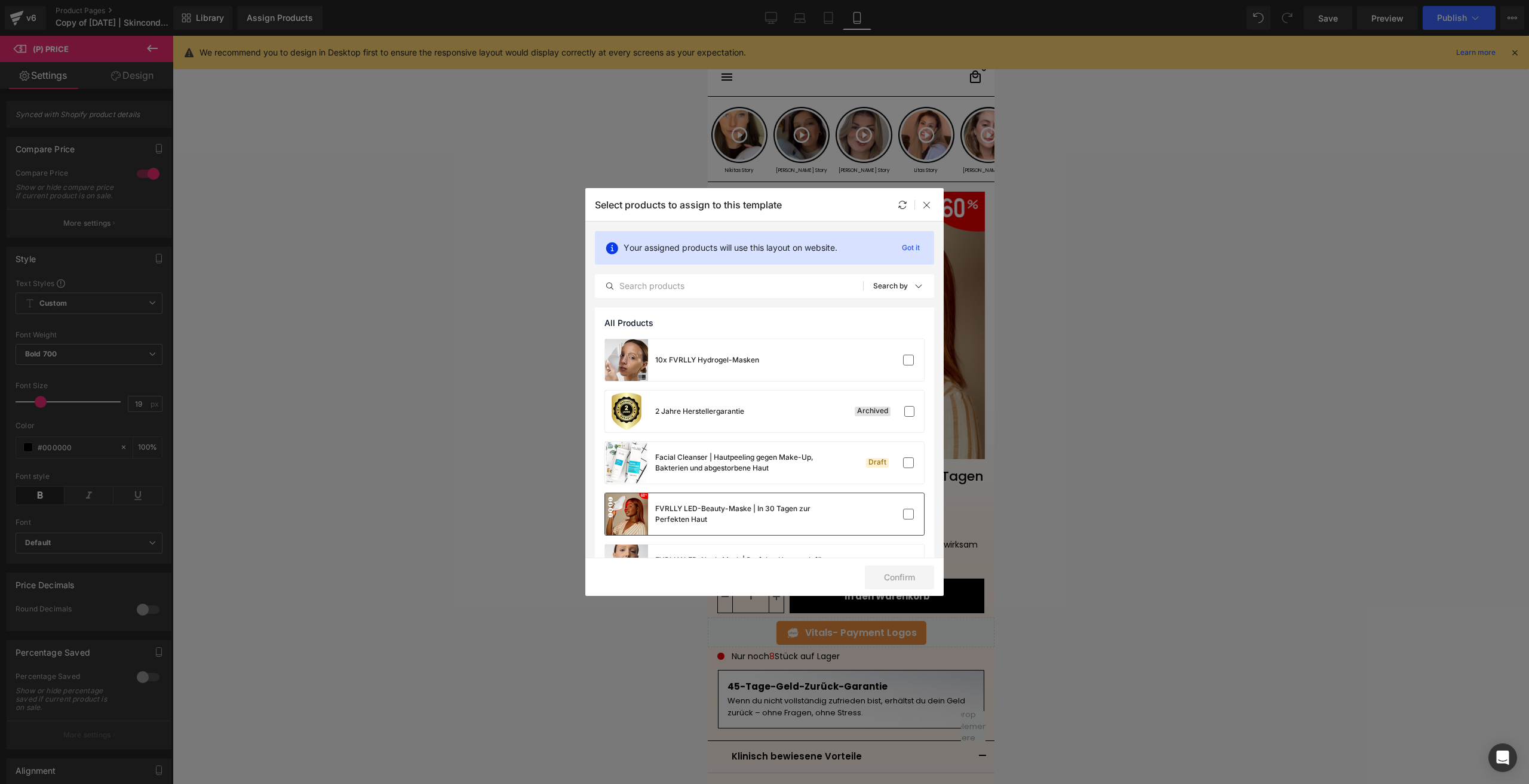
click at [0, 0] on div "FVRLLY LED-Beauty-Maske | In 30 Tagen zur Perfekten Haut" at bounding box center [0, 0] width 0 height 0
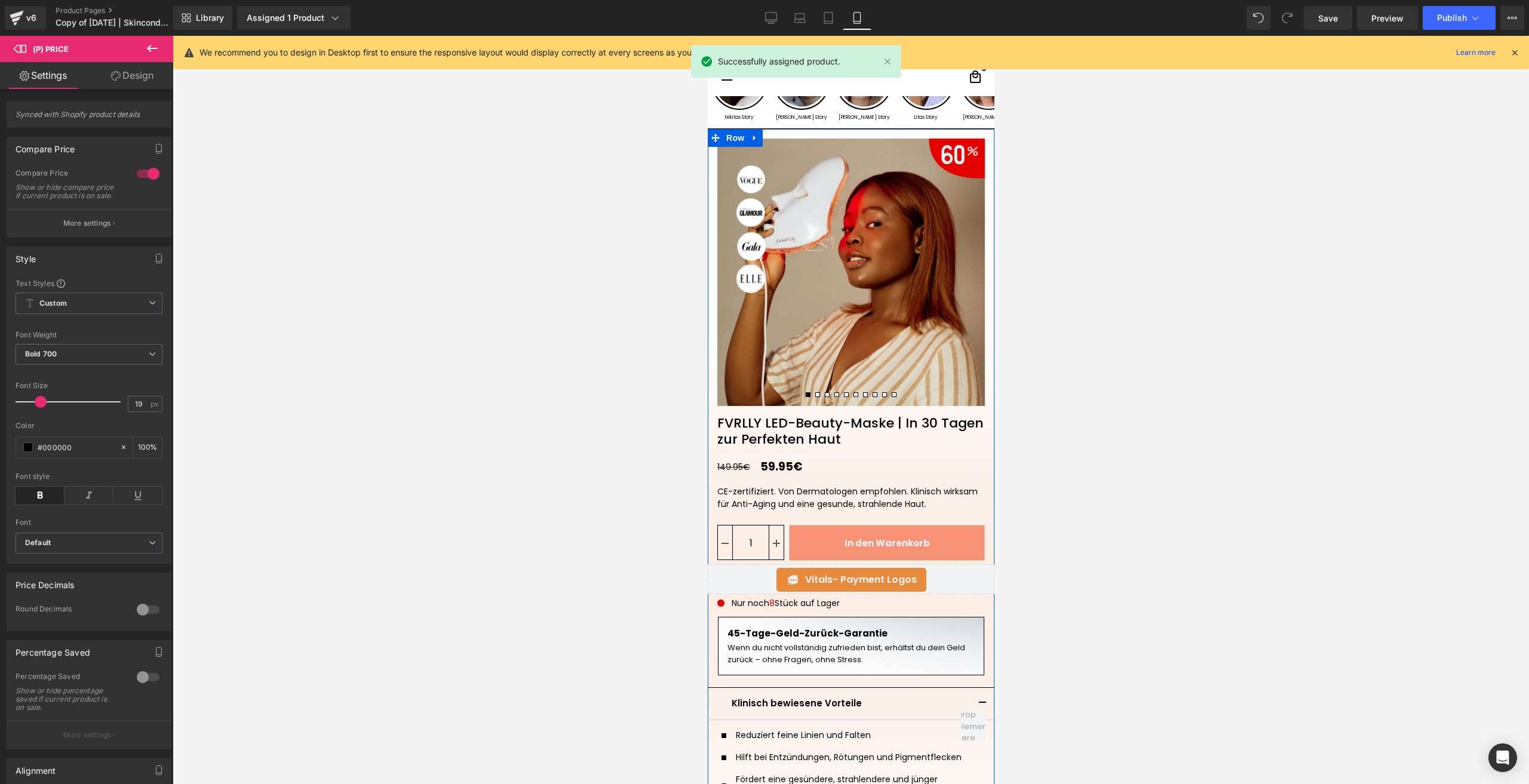
scroll to position [59, 0]
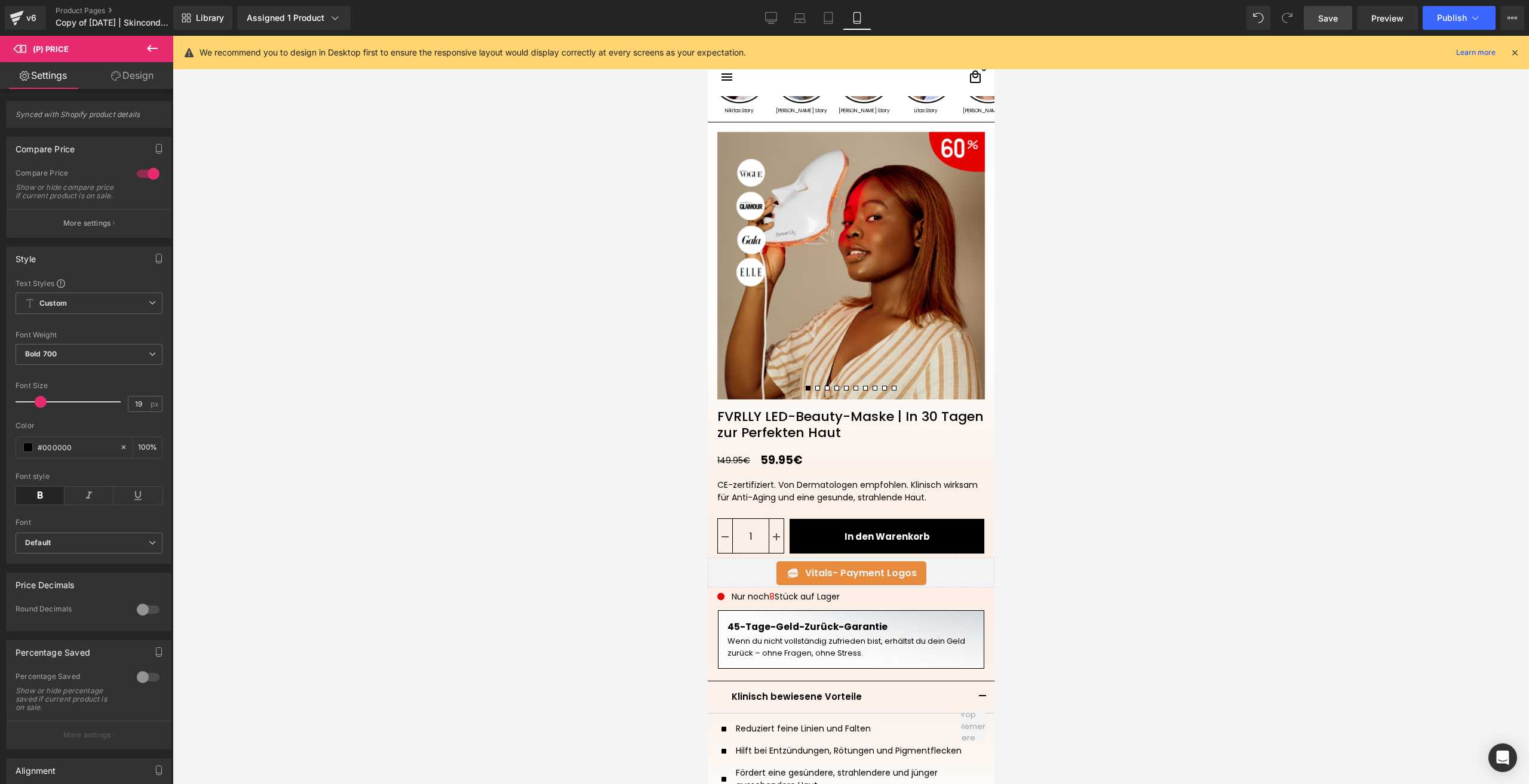
click at [1327, 20] on span "Save" at bounding box center [1328, 18] width 20 height 13
click at [1452, 25] on button "Publish" at bounding box center [1459, 18] width 73 height 24
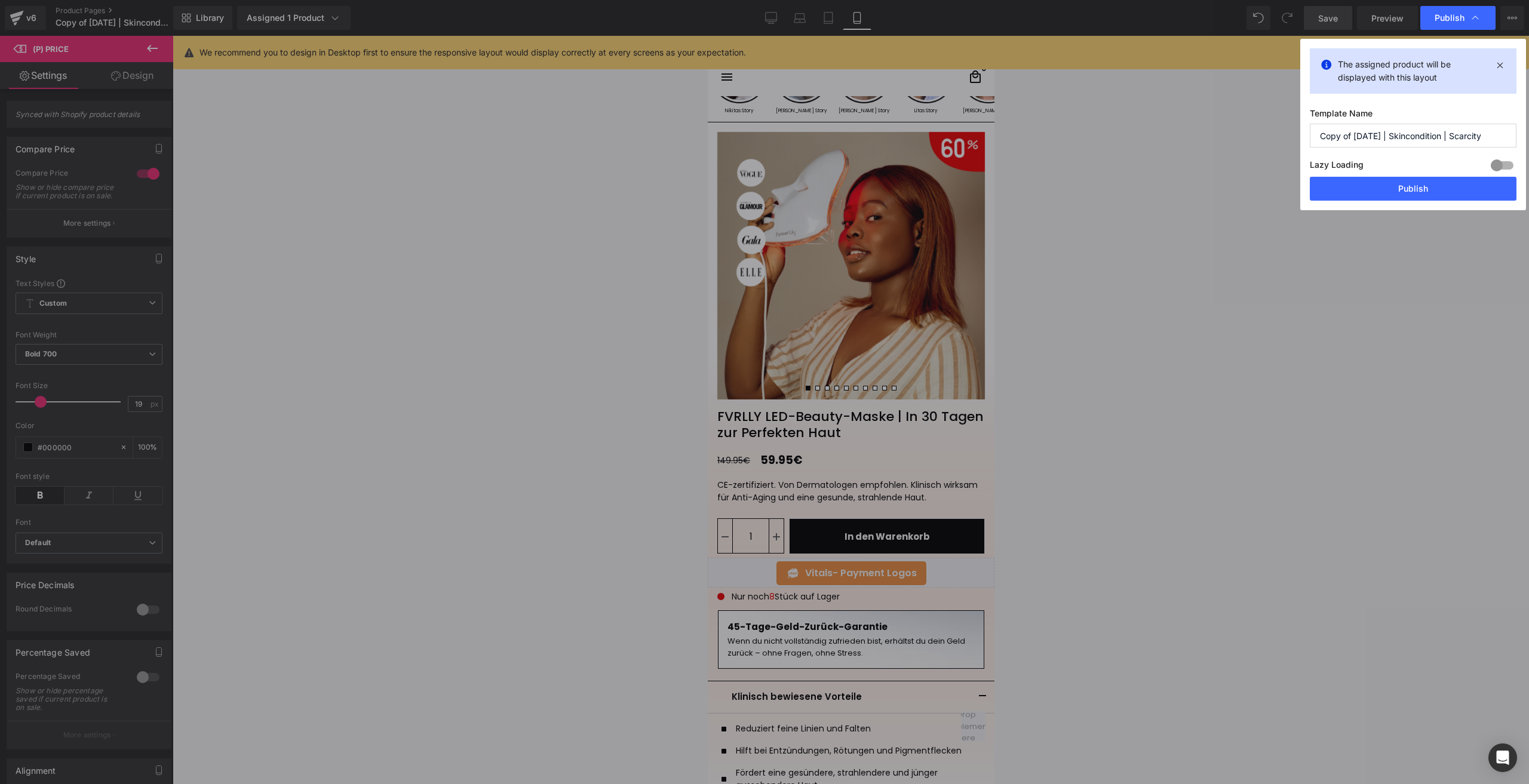
click at [0, 0] on div "The assigned product will be displayed with this layout Template Name Copy of 2…" at bounding box center [0, 0] width 0 height 0
click at [0, 0] on button "Publish" at bounding box center [0, 0] width 0 height 0
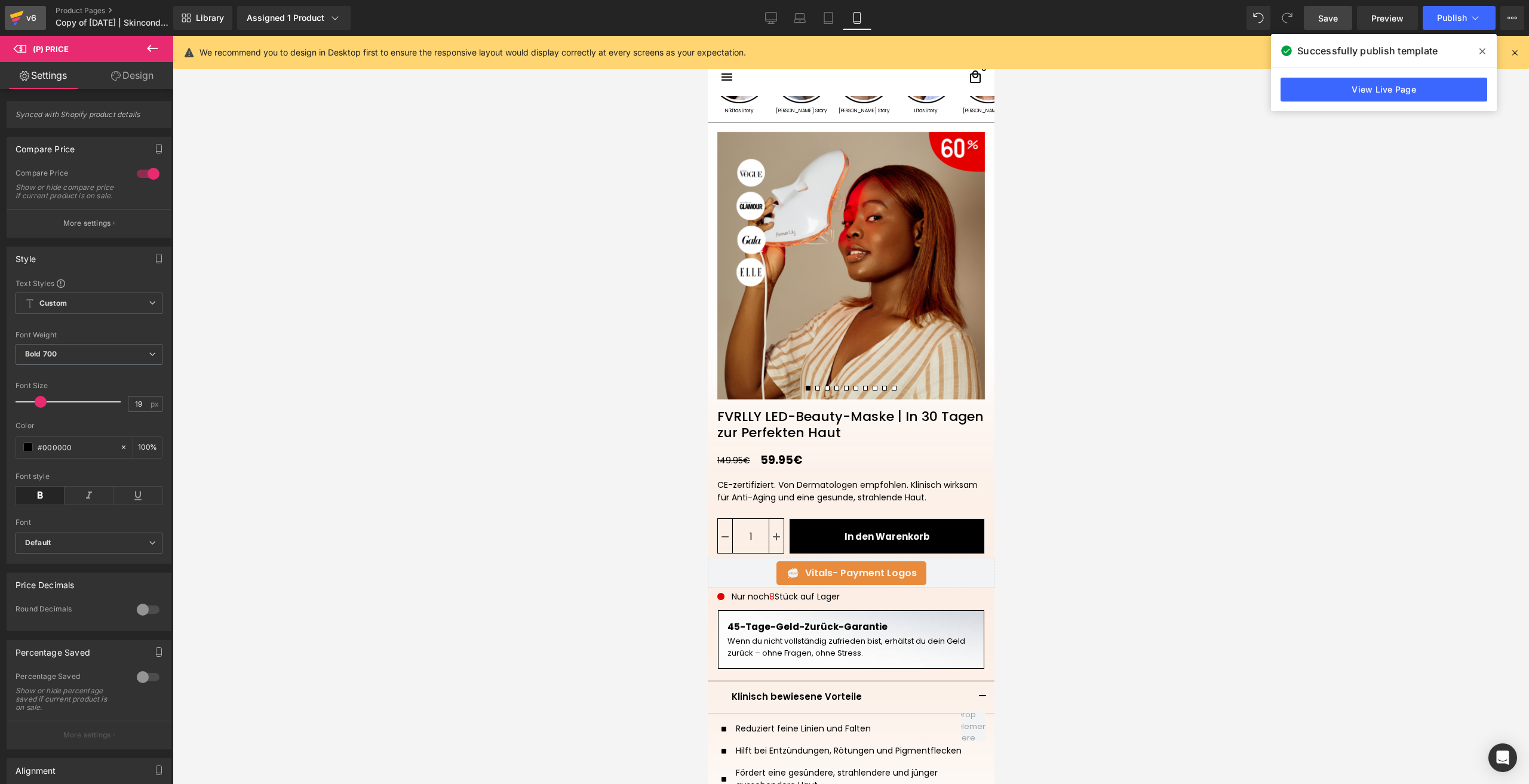
click at [36, 15] on div "v6" at bounding box center [31, 17] width 15 height 15
